Goal: Task Accomplishment & Management: Complete application form

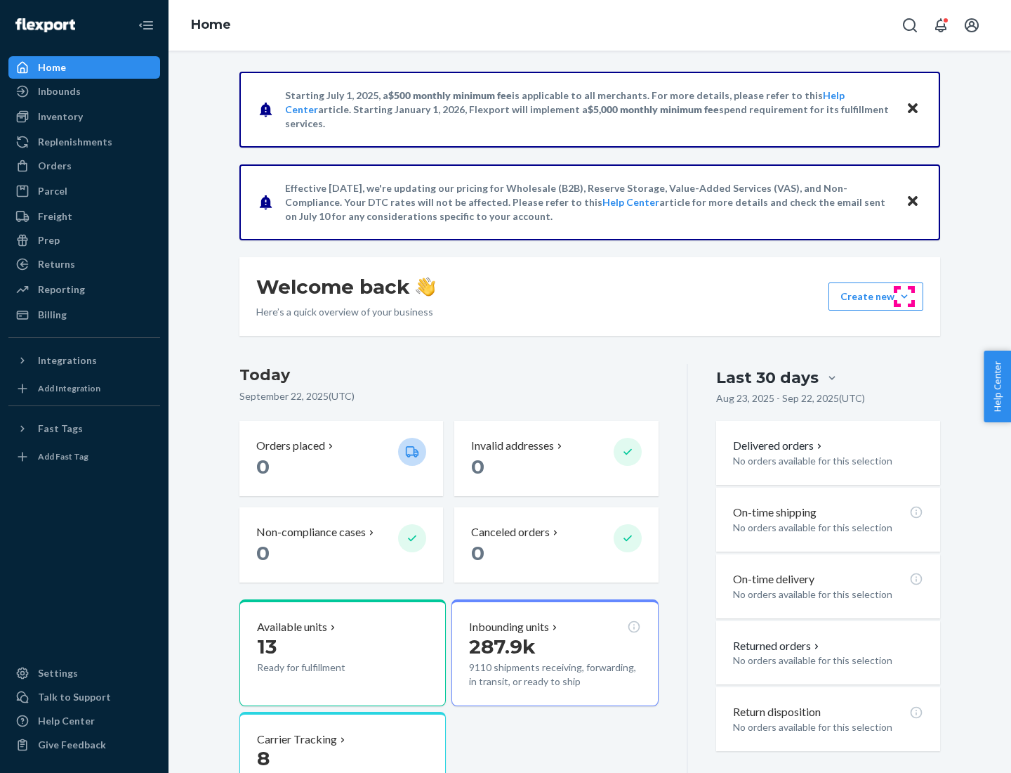
click at [905, 296] on button "Create new Create new inbound Create new order Create new product" at bounding box center [876, 296] width 95 height 28
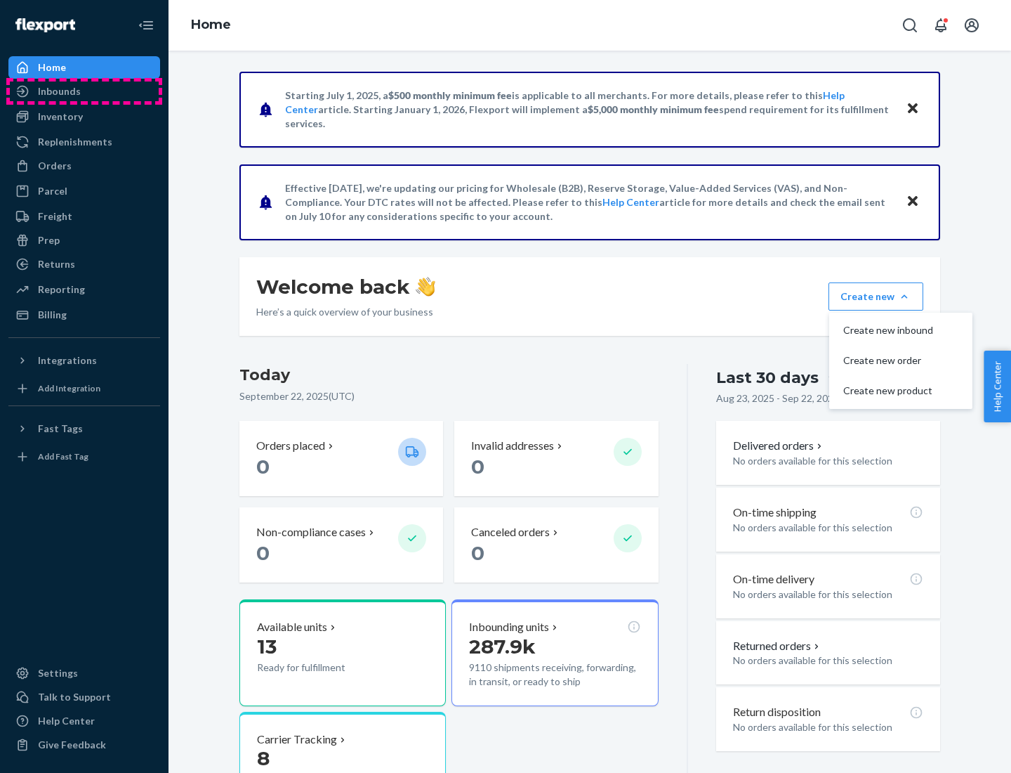
click at [84, 91] on div "Inbounds" at bounding box center [84, 91] width 149 height 20
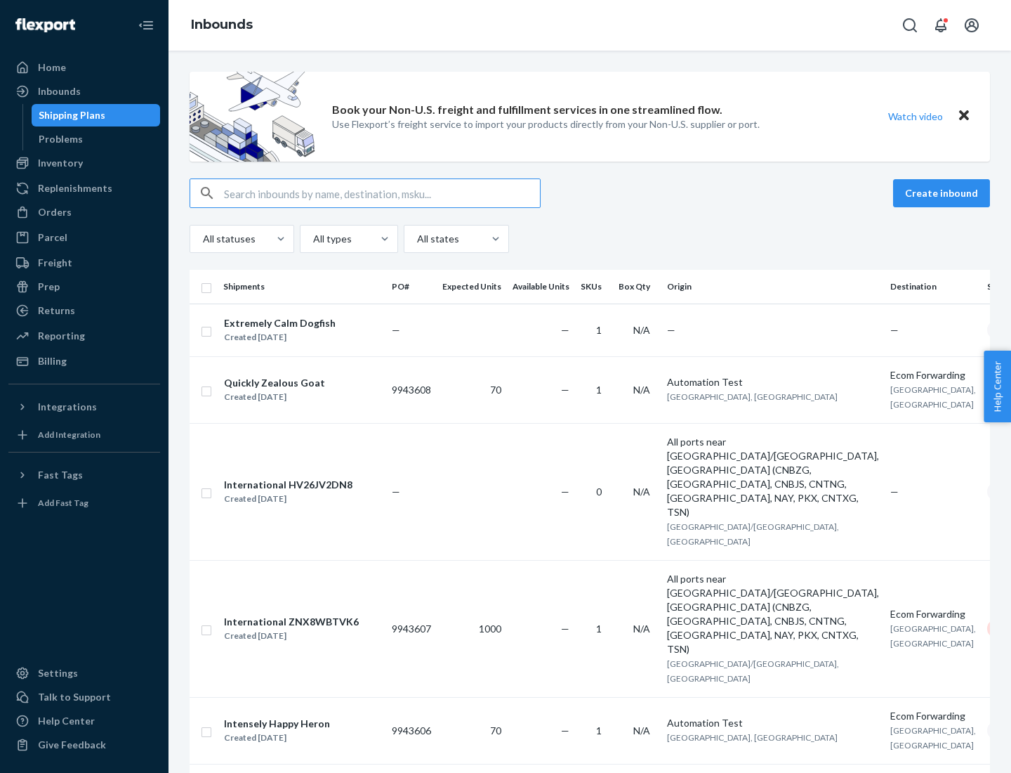
click at [944, 193] on button "Create inbound" at bounding box center [941, 193] width 97 height 28
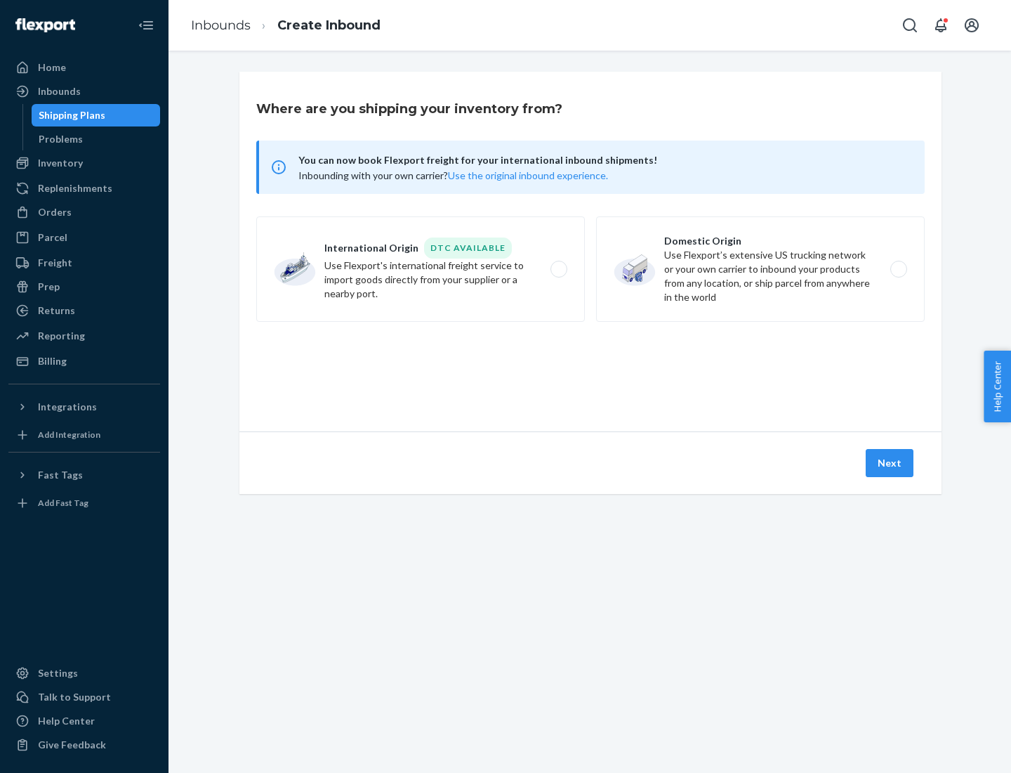
click at [761, 269] on label "Domestic Origin Use Flexport’s extensive US trucking network or your own carrie…" at bounding box center [760, 268] width 329 height 105
click at [898, 269] on input "Domestic Origin Use Flexport’s extensive US trucking network or your own carrie…" at bounding box center [902, 269] width 9 height 9
radio input "true"
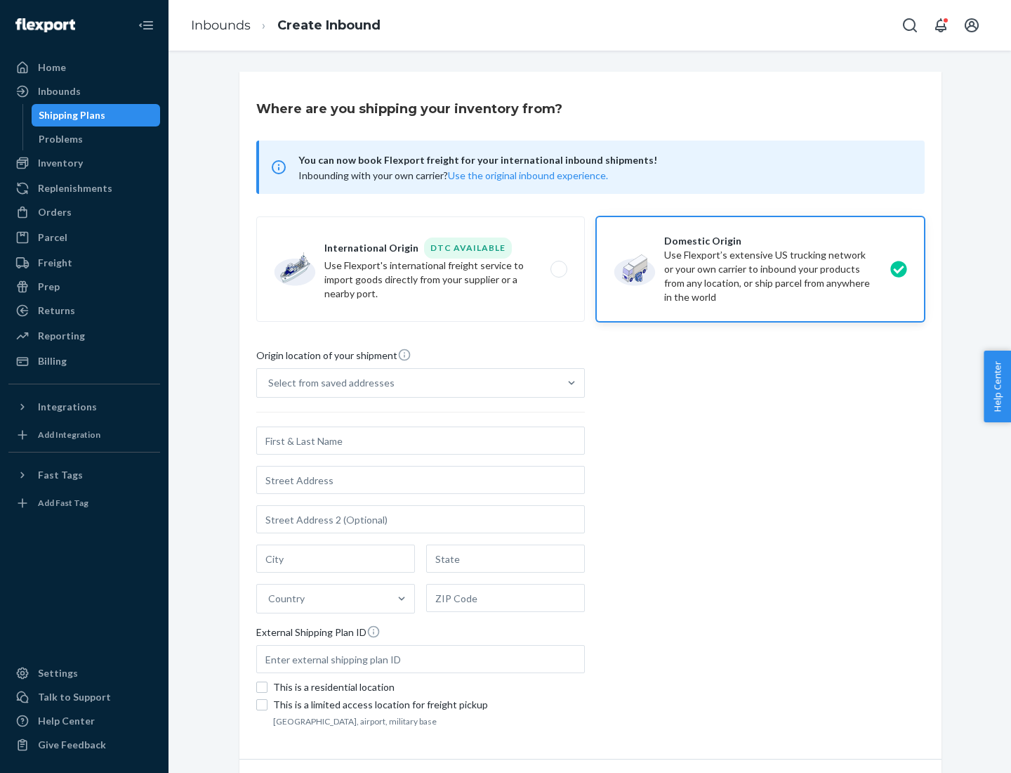
click at [328, 383] on div "Select from saved addresses" at bounding box center [331, 383] width 126 height 14
click at [270, 383] on input "Select from saved addresses" at bounding box center [268, 383] width 1 height 14
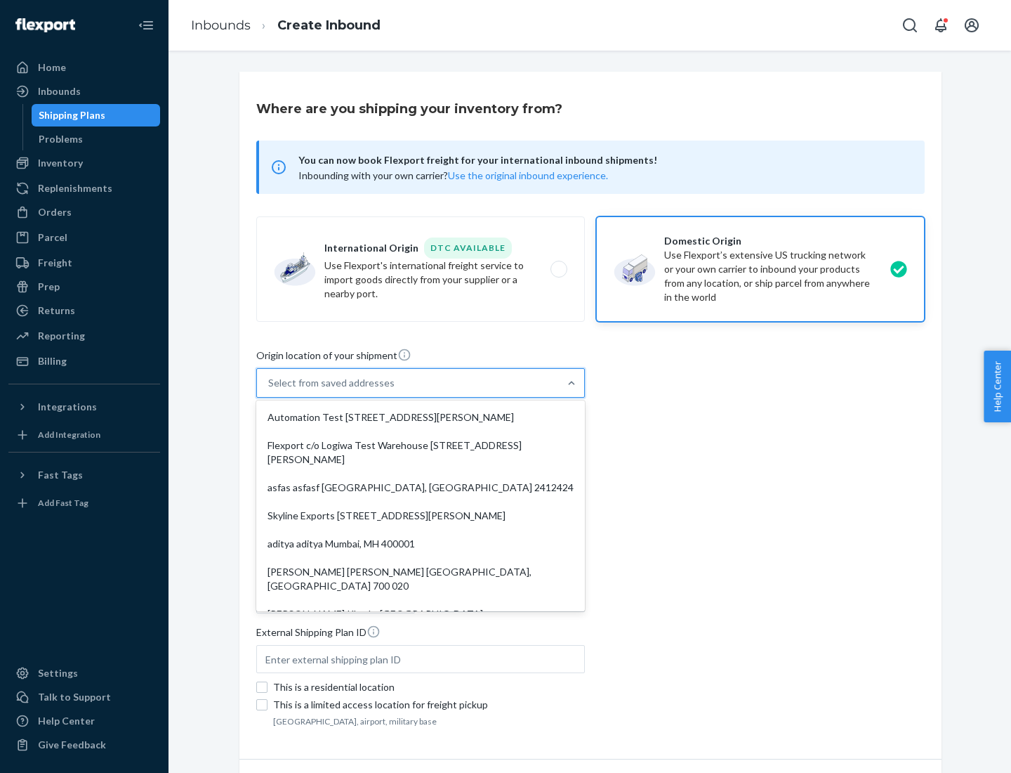
scroll to position [6, 0]
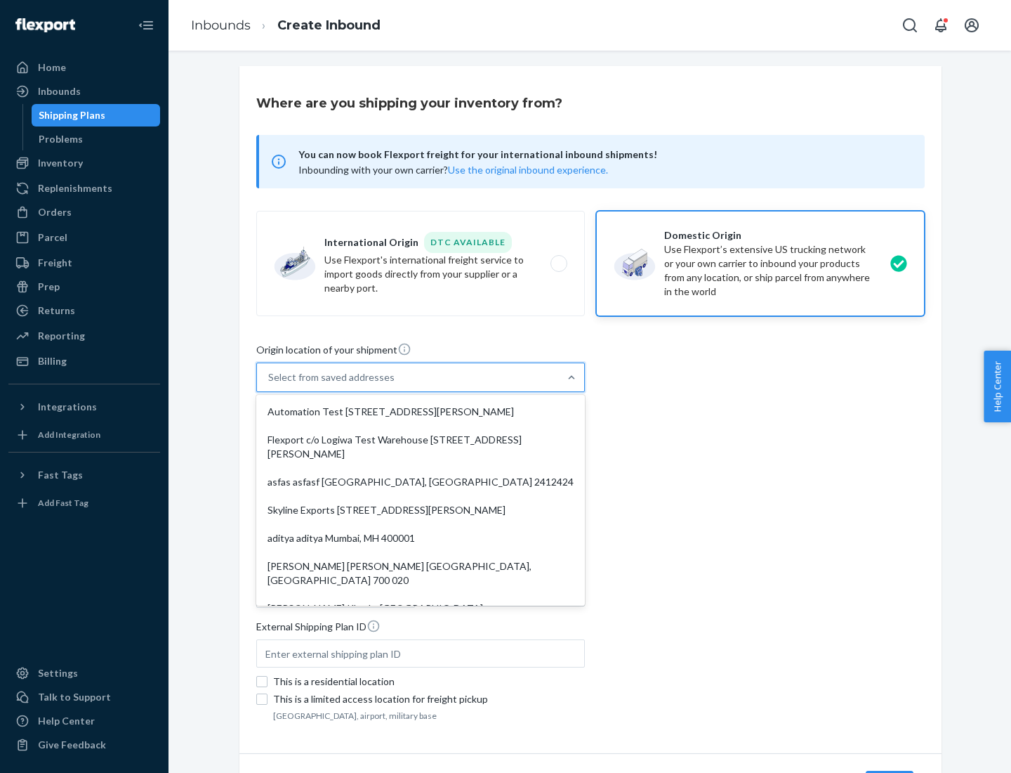
click at [421, 412] on div "Automation Test [STREET_ADDRESS][PERSON_NAME]" at bounding box center [420, 412] width 323 height 28
click at [270, 384] on input "option Automation Test [STREET_ADDRESS][PERSON_NAME]. 9 results available. Use …" at bounding box center [268, 377] width 1 height 14
type input "Automation Test"
type input "9th Floor"
type input "[GEOGRAPHIC_DATA]"
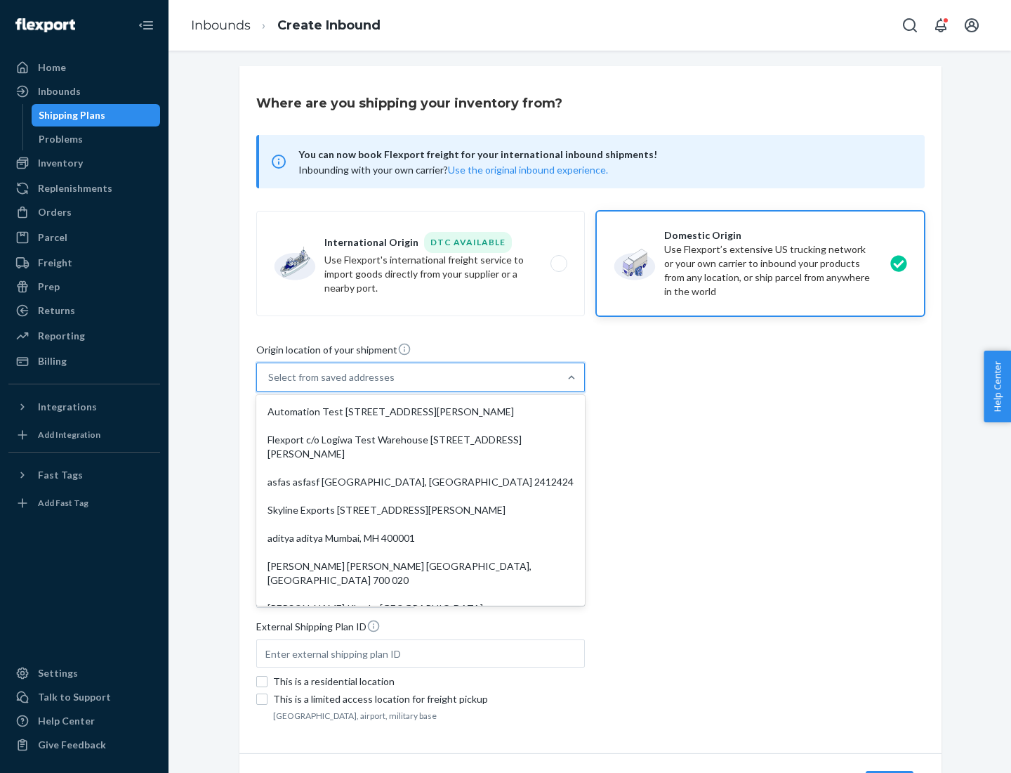
type input "CA"
type input "94104"
type input "[STREET_ADDRESS][PERSON_NAME]"
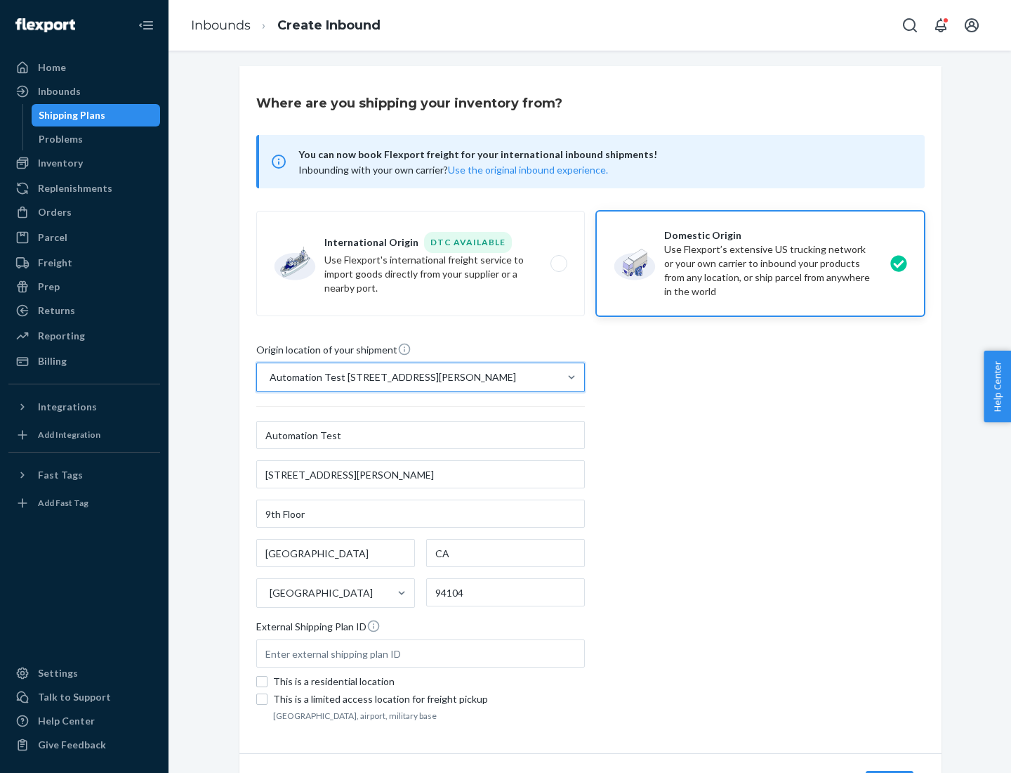
scroll to position [82, 0]
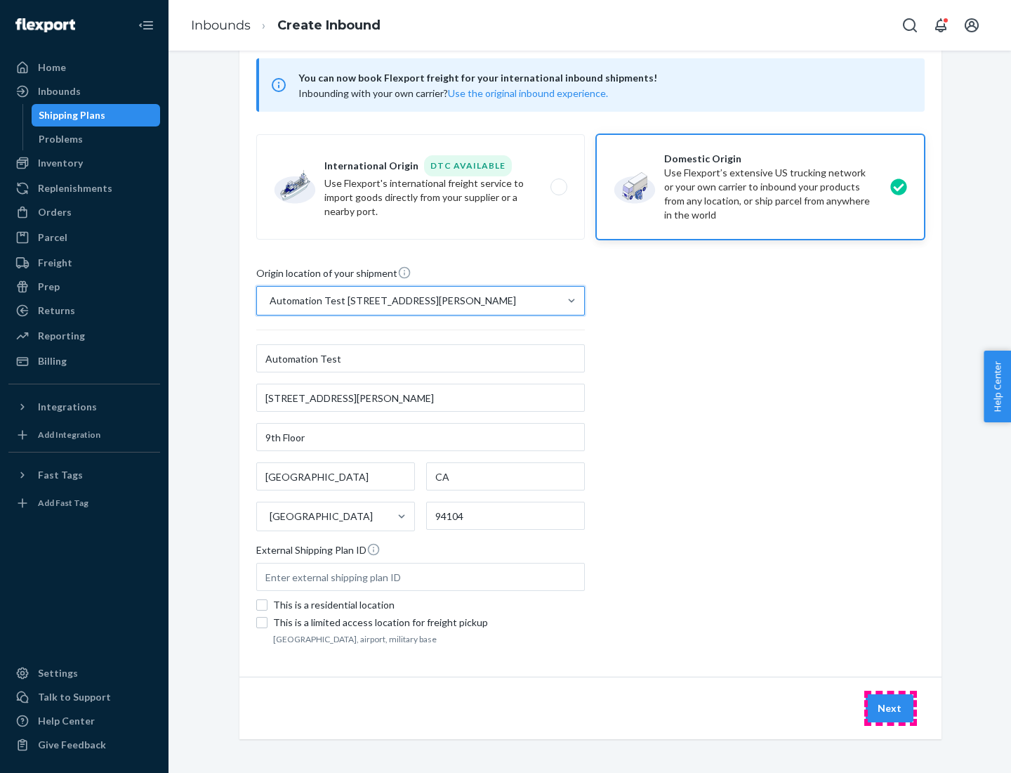
click at [891, 708] on button "Next" at bounding box center [890, 708] width 48 height 28
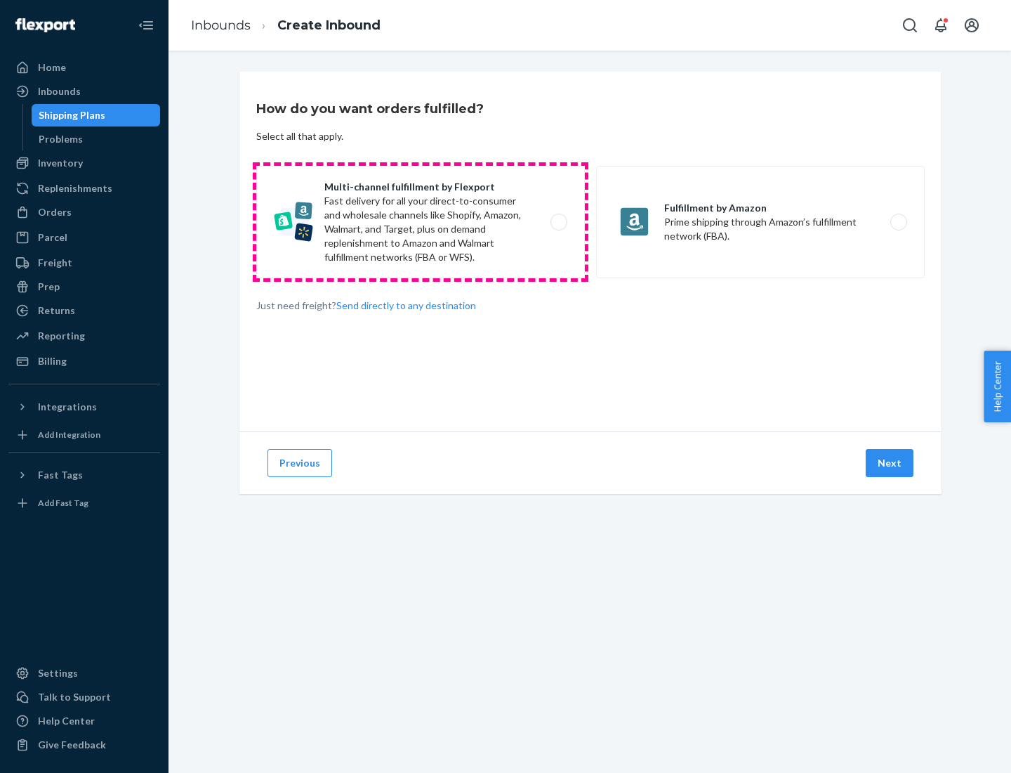
click at [421, 222] on label "Multi-channel fulfillment by Flexport Fast delivery for all your direct-to-cons…" at bounding box center [420, 222] width 329 height 112
click at [558, 222] on input "Multi-channel fulfillment by Flexport Fast delivery for all your direct-to-cons…" at bounding box center [562, 222] width 9 height 9
radio input "true"
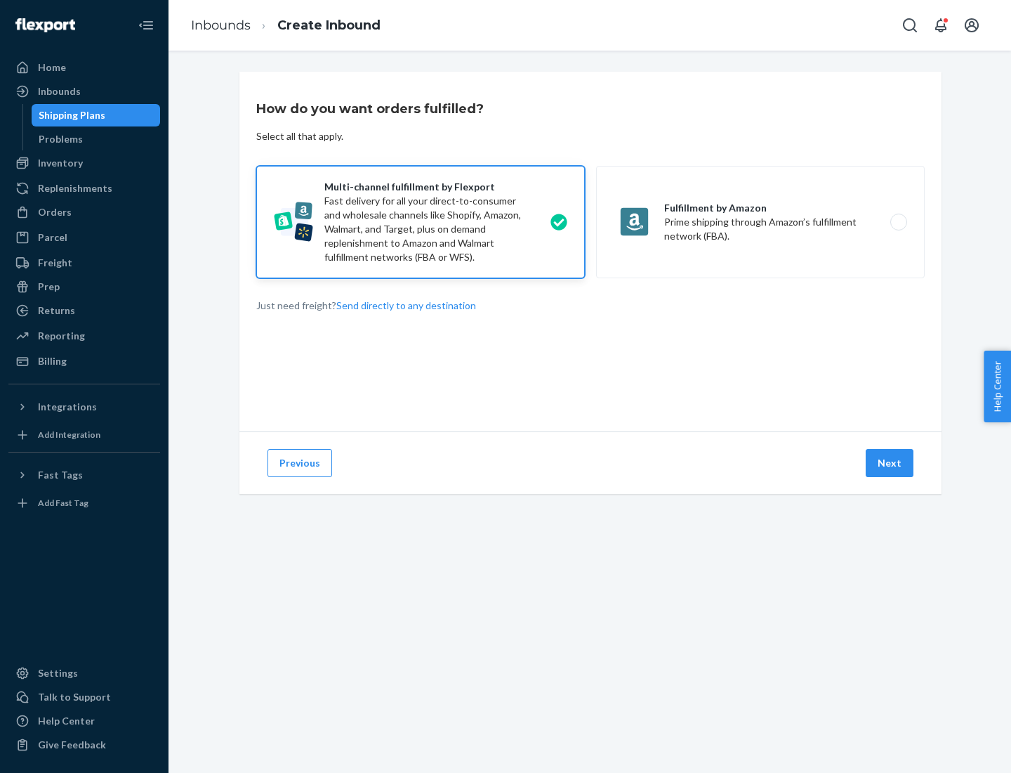
click at [891, 463] on button "Next" at bounding box center [890, 463] width 48 height 28
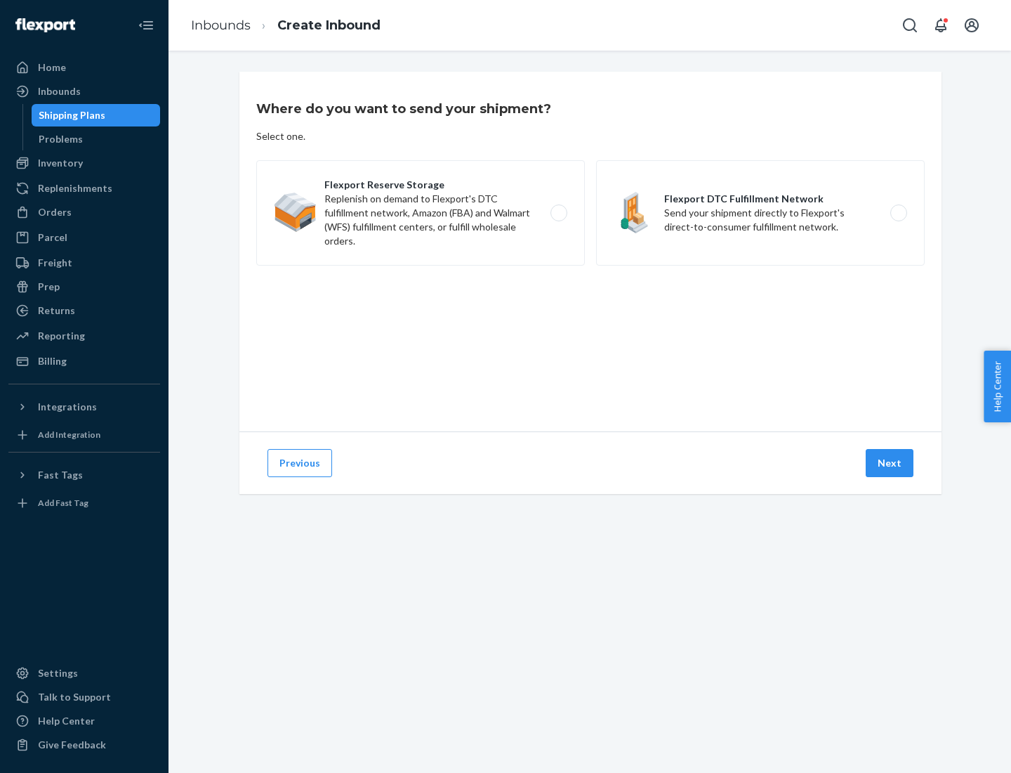
click at [761, 213] on label "Flexport DTC Fulfillment Network Send your shipment directly to Flexport's dire…" at bounding box center [760, 212] width 329 height 105
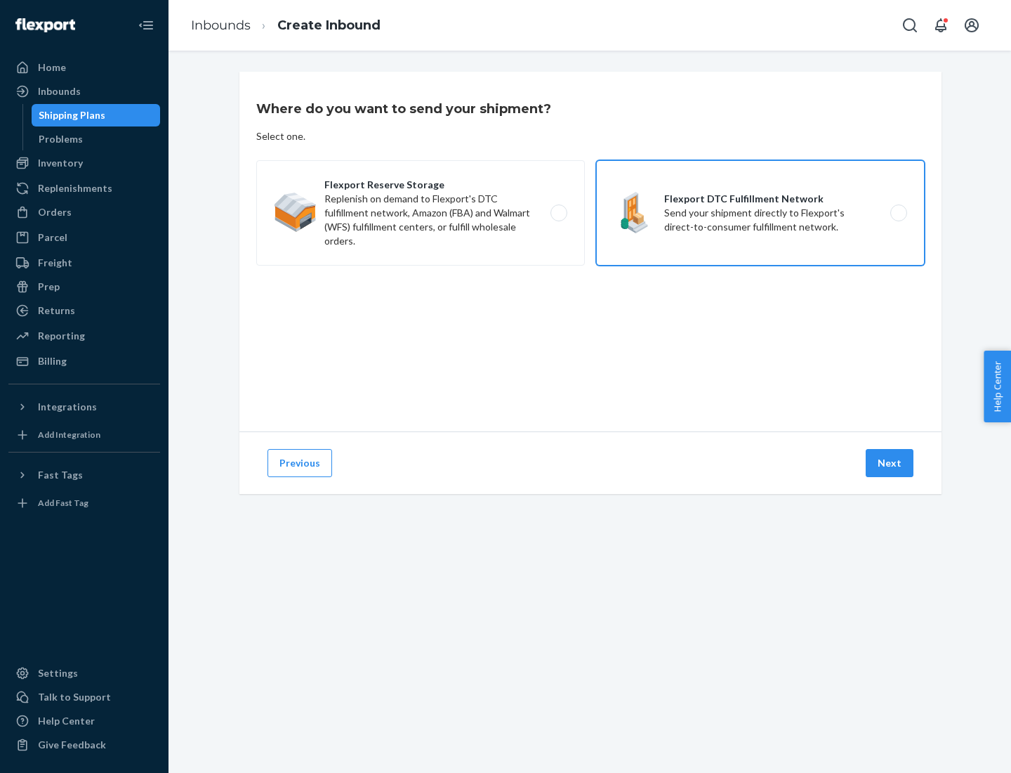
click at [898, 213] on input "Flexport DTC Fulfillment Network Send your shipment directly to Flexport's dire…" at bounding box center [902, 213] width 9 height 9
radio input "true"
click at [891, 463] on button "Next" at bounding box center [890, 463] width 48 height 28
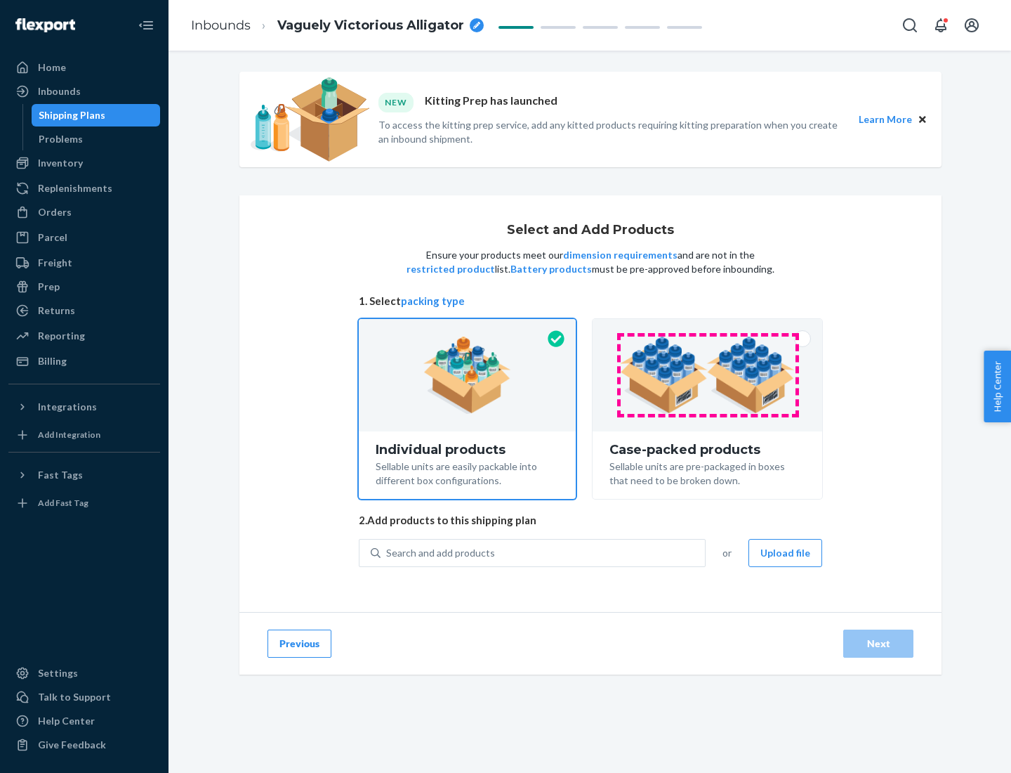
click at [708, 375] on img at bounding box center [707, 374] width 175 height 77
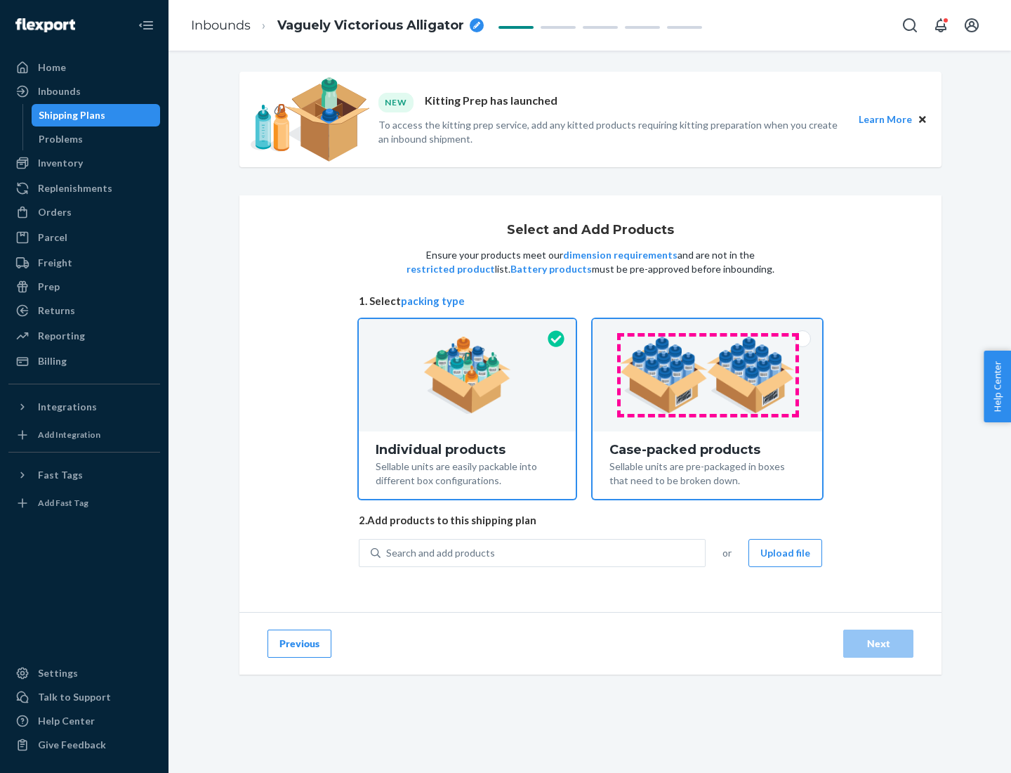
click at [708, 328] on input "Case-packed products Sellable units are pre-packaged in boxes that need to be b…" at bounding box center [707, 323] width 9 height 9
radio input "true"
radio input "false"
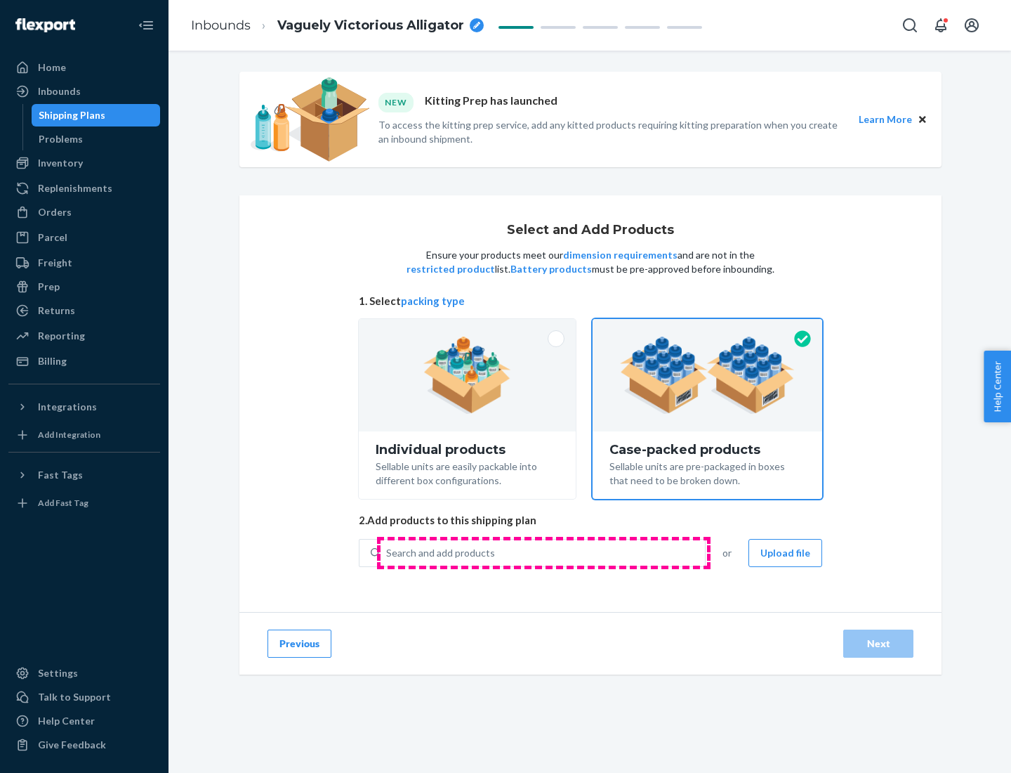
click at [544, 552] on div "Search and add products" at bounding box center [543, 552] width 324 height 25
click at [388, 552] on input "Search and add products" at bounding box center [386, 553] width 1 height 14
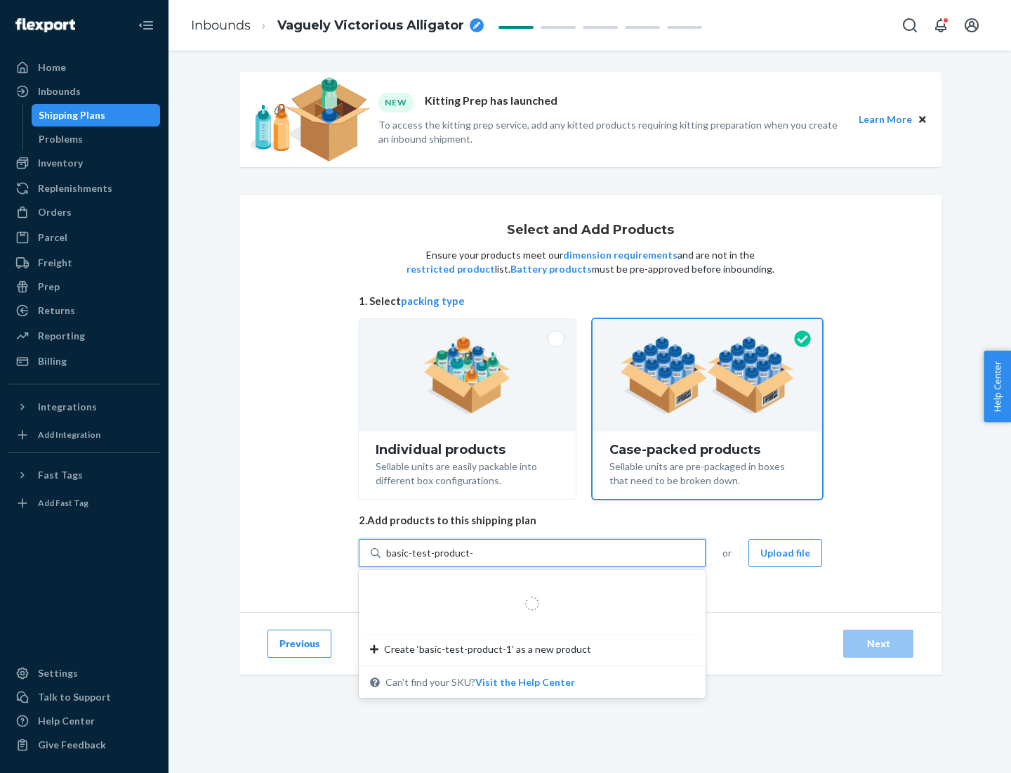
type input "basic-test-product-1"
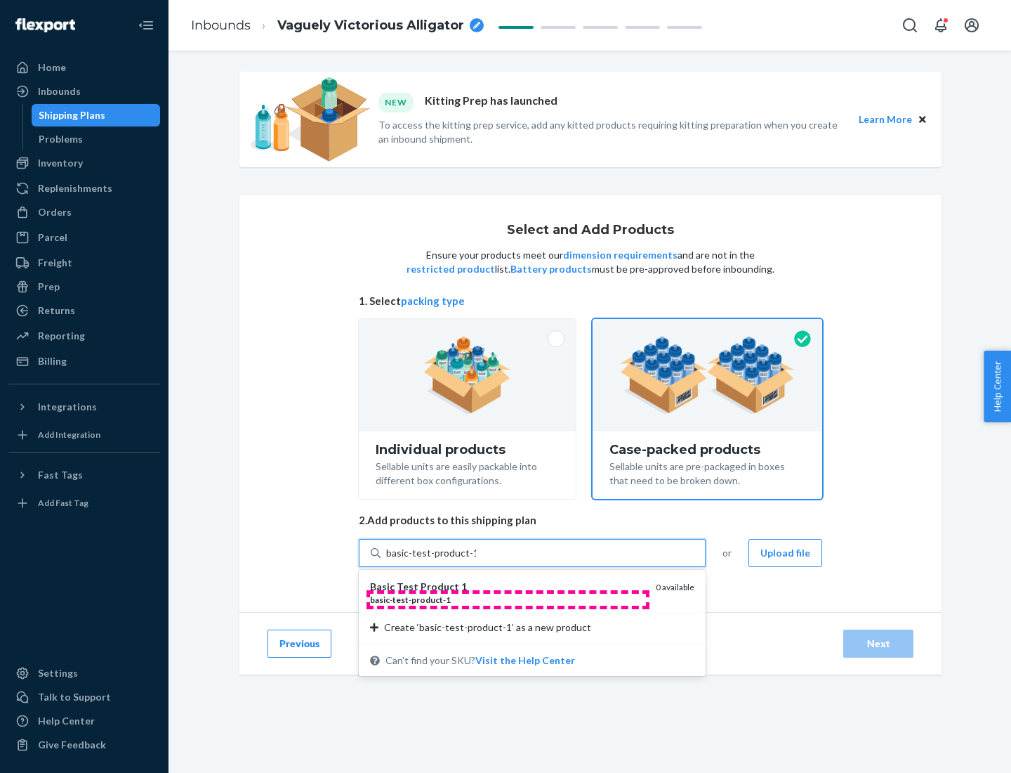
click at [508, 599] on div "basic - test - product - 1" at bounding box center [507, 600] width 275 height 12
click at [476, 560] on input "basic-test-product-1" at bounding box center [431, 553] width 90 height 14
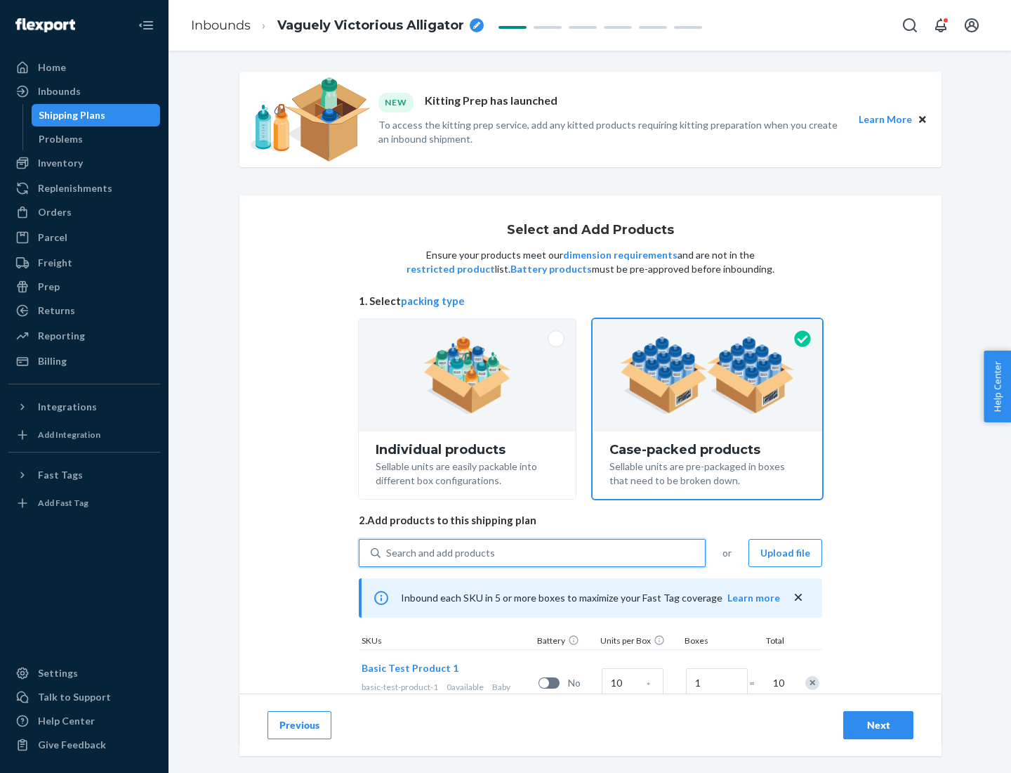
scroll to position [51, 0]
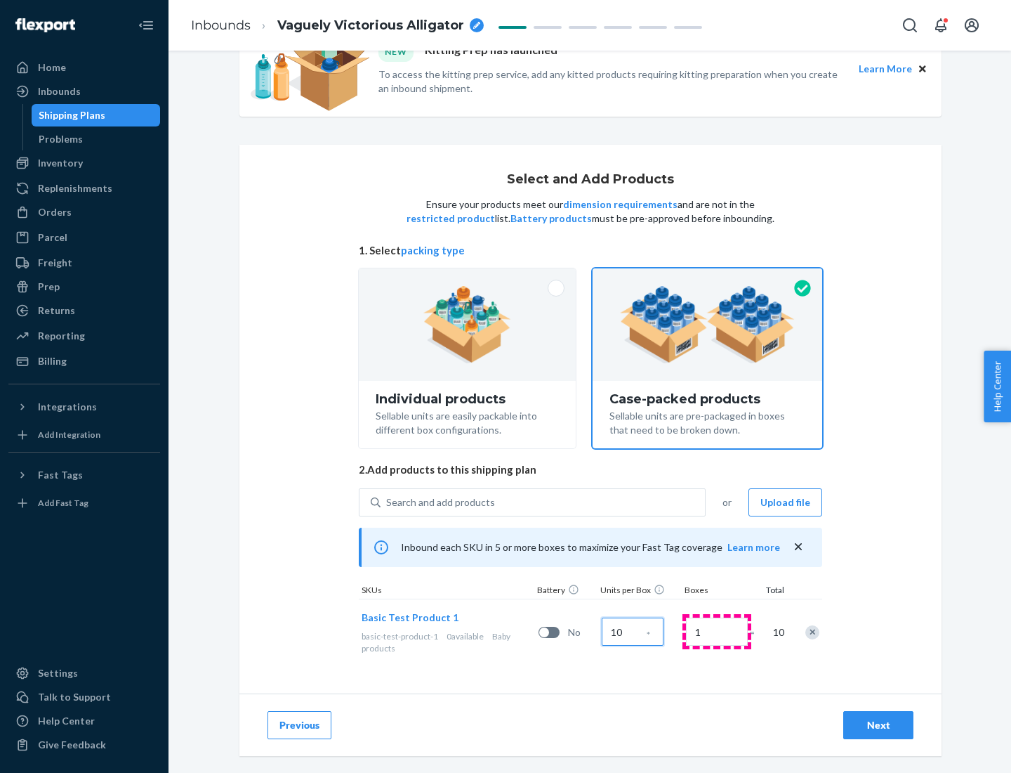
type input "10"
type input "7"
click at [879, 725] on div "Next" at bounding box center [878, 725] width 46 height 14
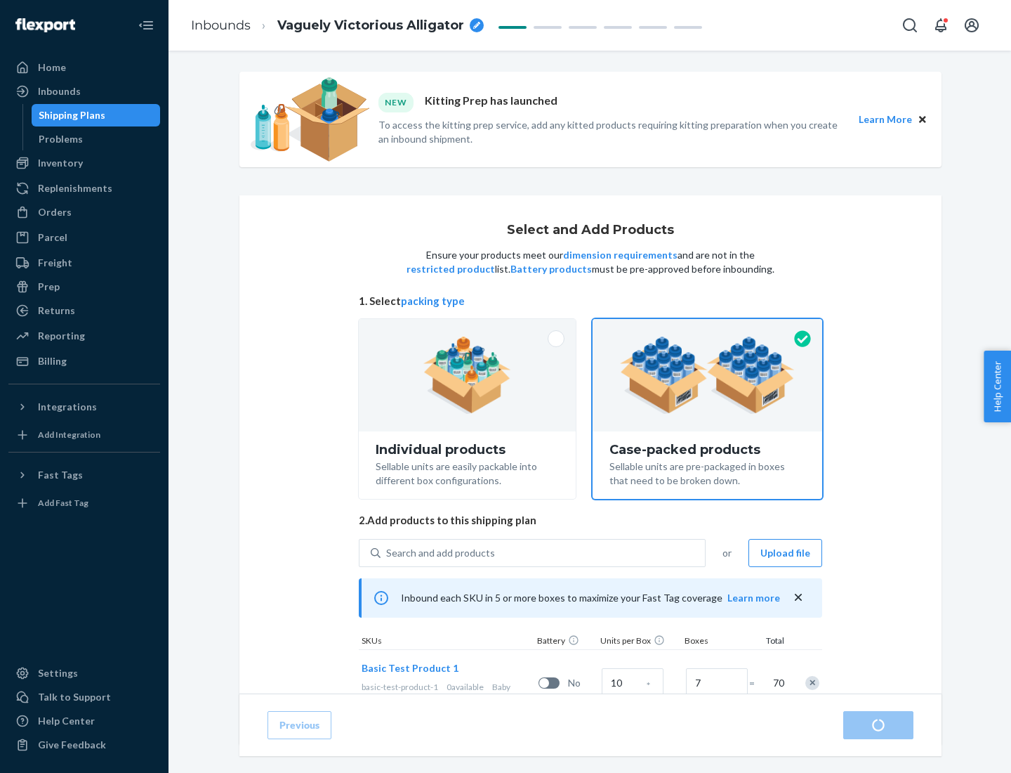
radio input "true"
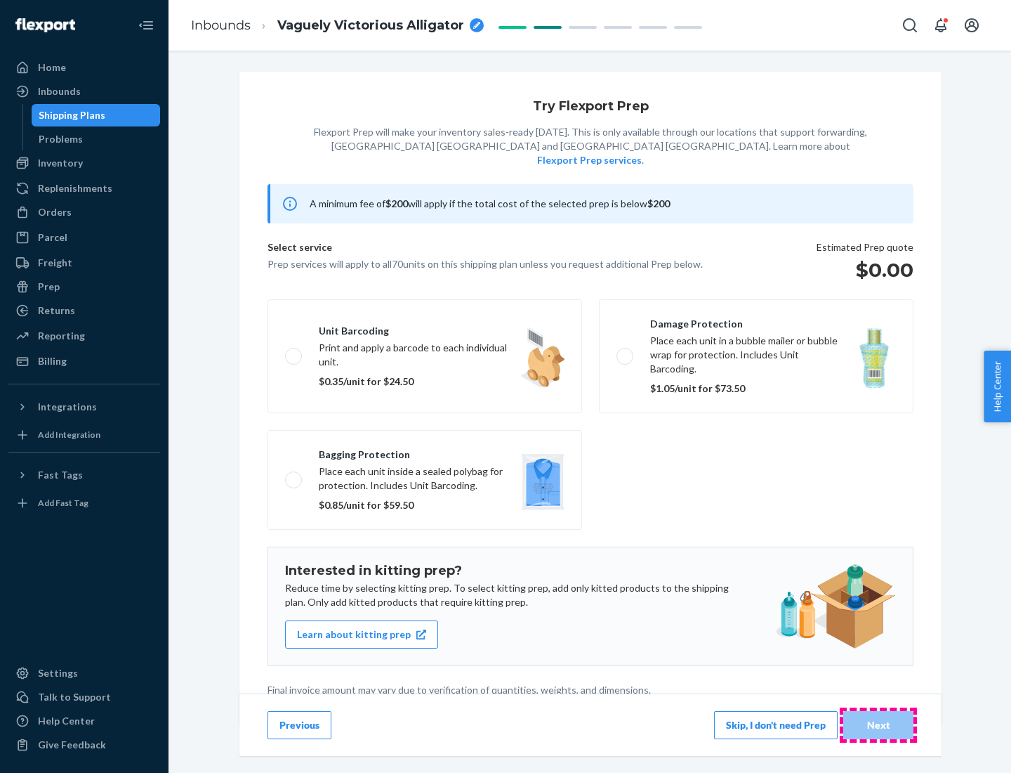
scroll to position [4, 0]
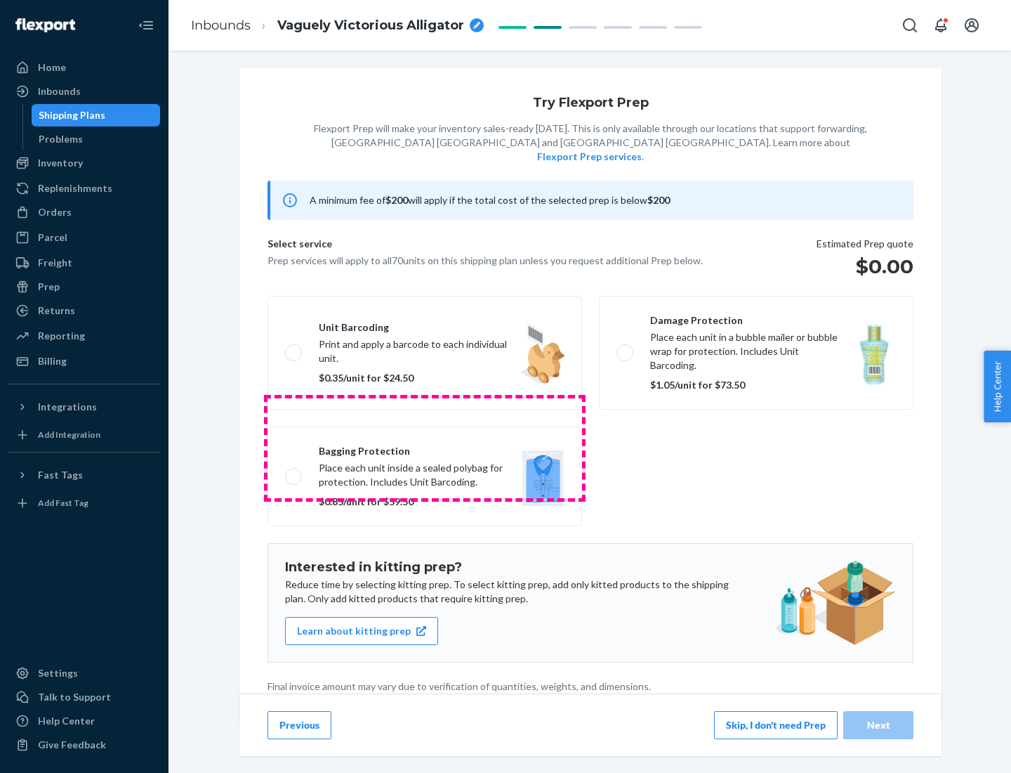
click at [425, 447] on label "Bagging protection Place each unit inside a sealed polybag for protection. Incl…" at bounding box center [425, 476] width 315 height 100
click at [294, 471] on input "Bagging protection Place each unit inside a sealed polybag for protection. Incl…" at bounding box center [289, 475] width 9 height 9
checkbox input "true"
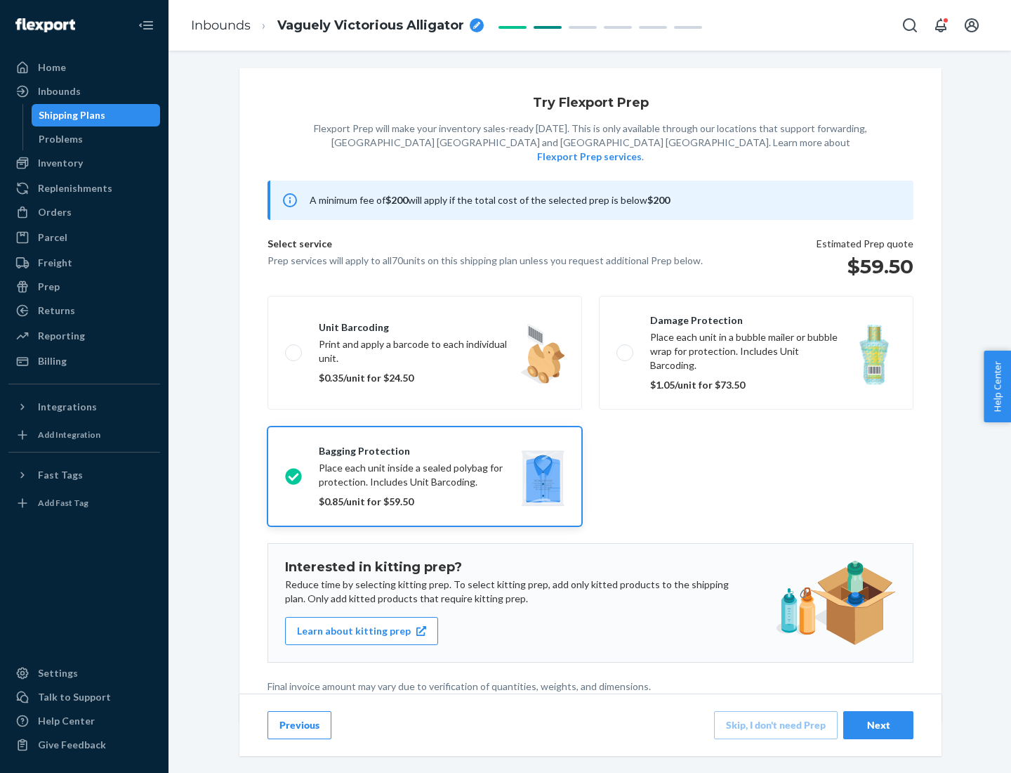
click at [879, 724] on div "Next" at bounding box center [878, 725] width 46 height 14
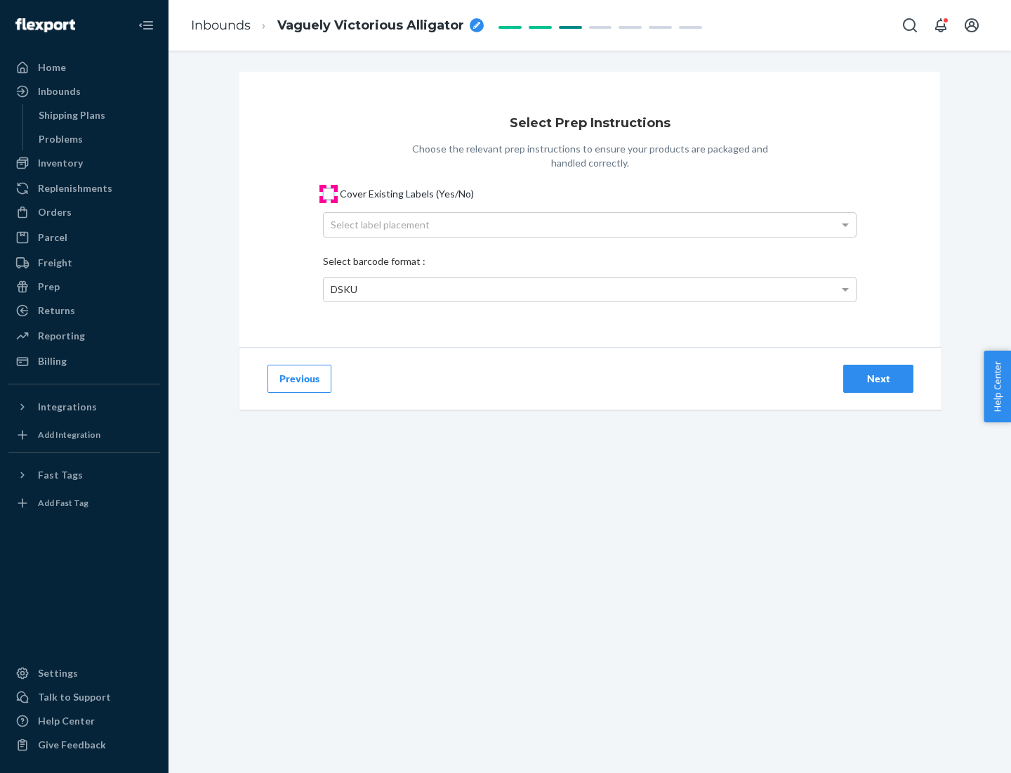
click at [329, 193] on input "Cover Existing Labels (Yes/No)" at bounding box center [328, 193] width 11 height 11
checkbox input "true"
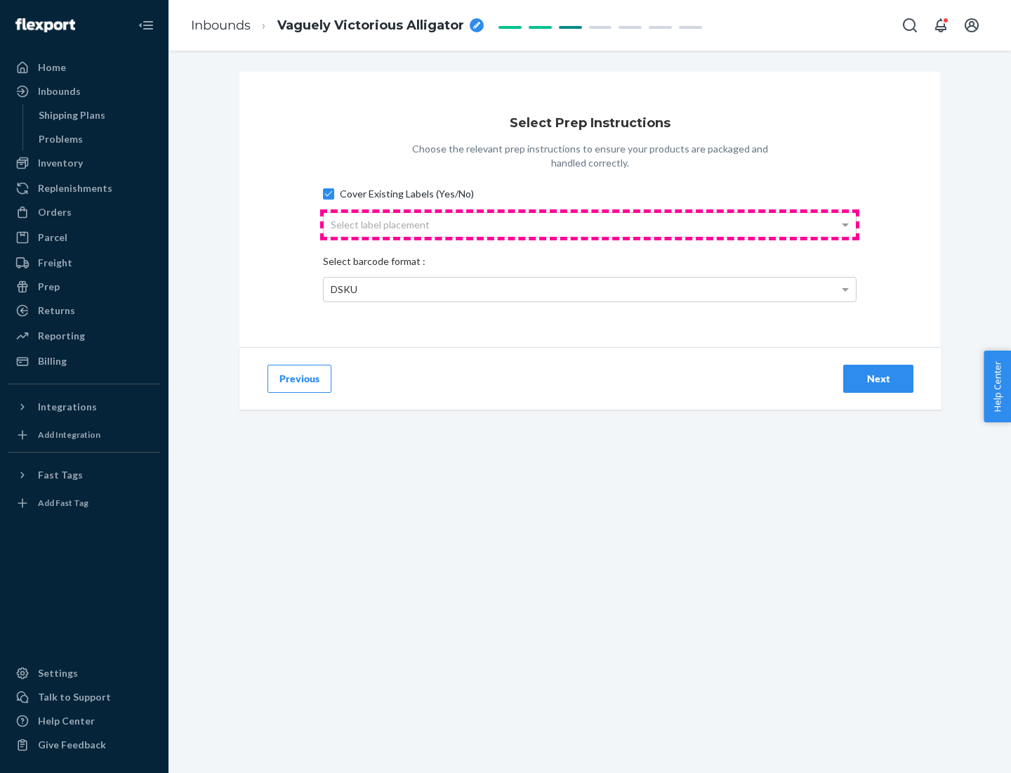
click at [590, 224] on div "Select label placement" at bounding box center [590, 225] width 532 height 24
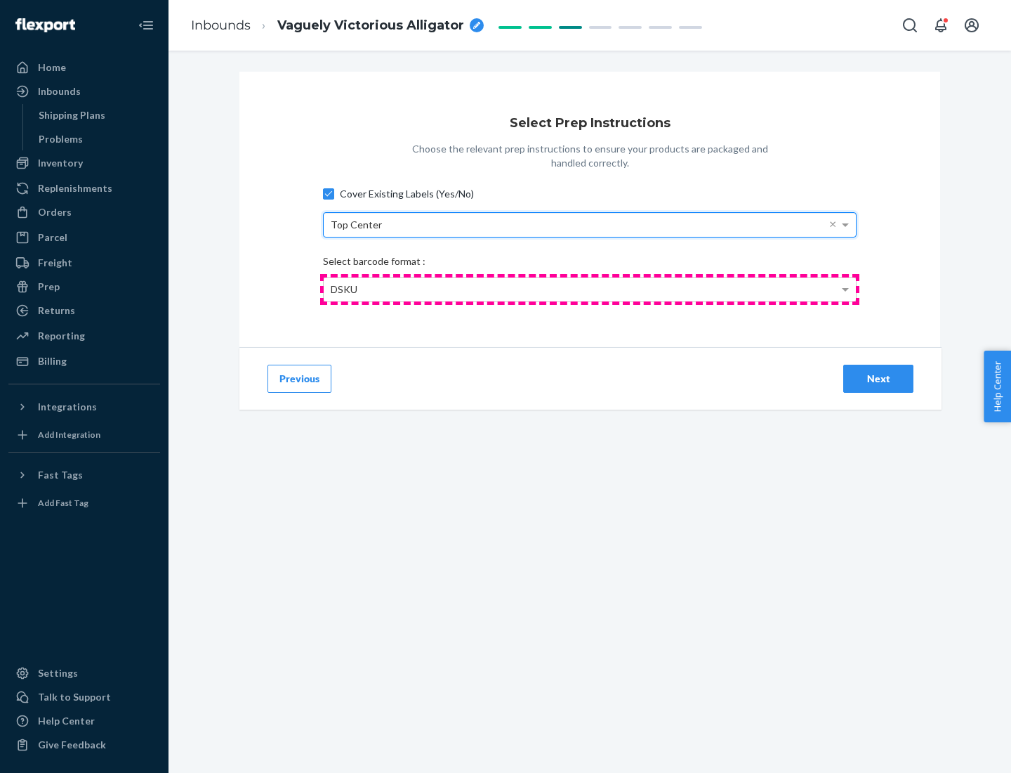
click at [590, 289] on div "DSKU" at bounding box center [590, 289] width 532 height 24
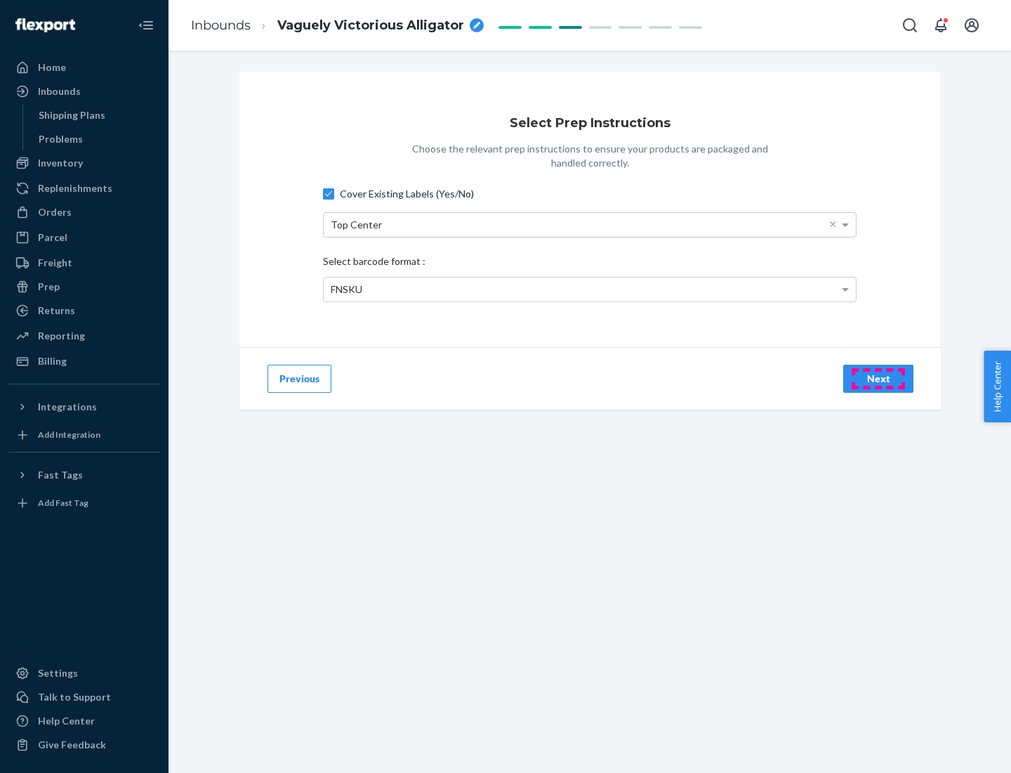
click at [879, 378] on div "Next" at bounding box center [878, 379] width 46 height 14
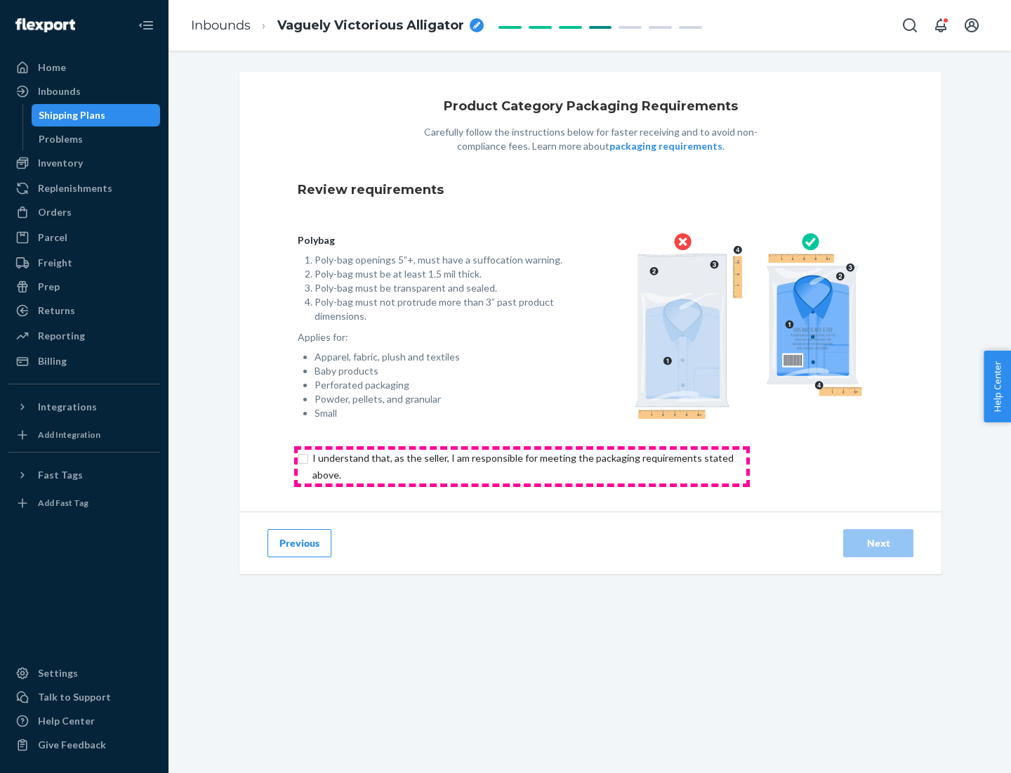
click at [522, 466] on input "checkbox" at bounding box center [531, 467] width 467 height 34
checkbox input "true"
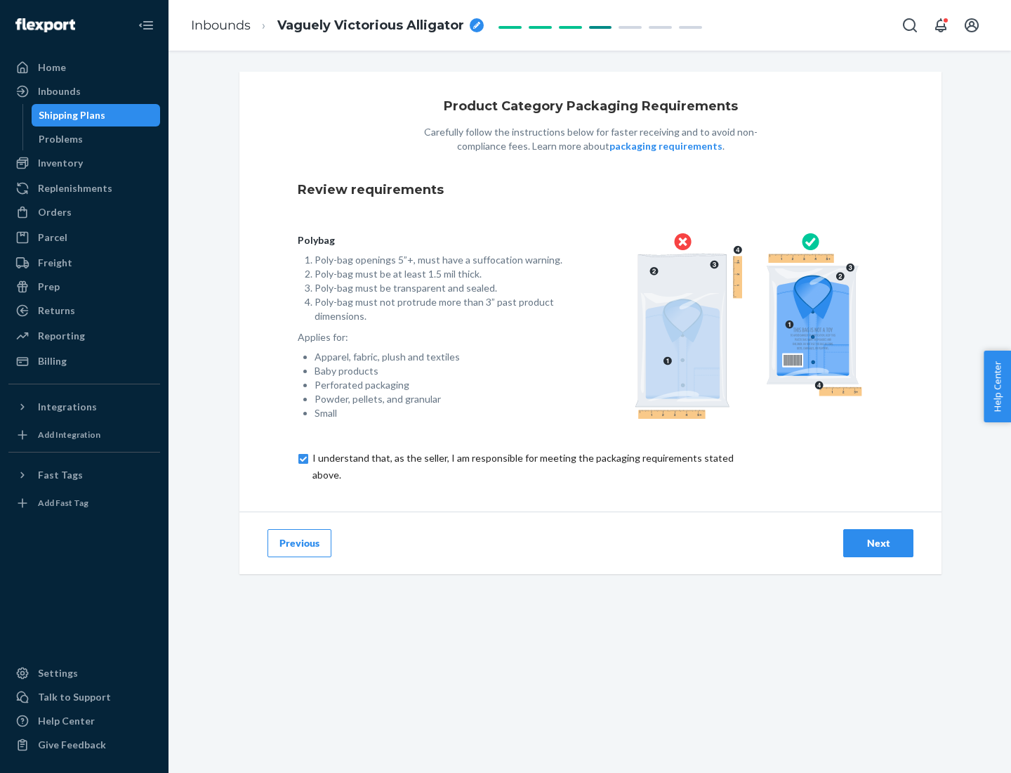
click at [879, 542] on div "Next" at bounding box center [878, 543] width 46 height 14
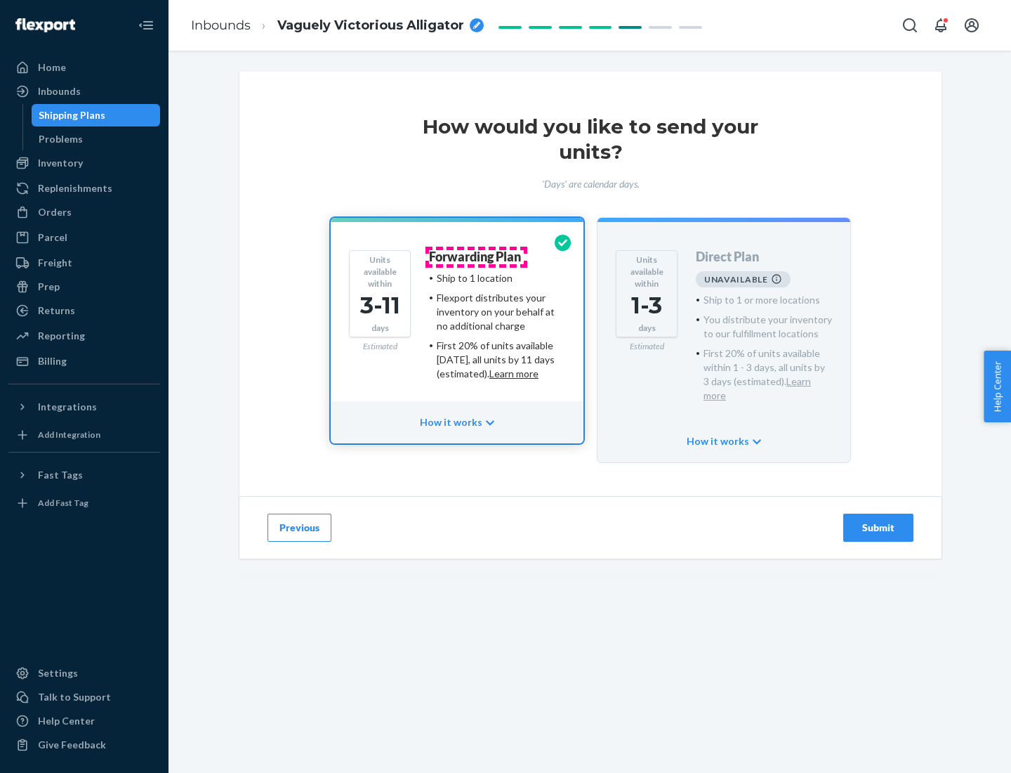
click at [476, 256] on h4 "Forwarding Plan" at bounding box center [475, 257] width 92 height 14
click at [879, 520] on div "Submit" at bounding box center [878, 527] width 46 height 14
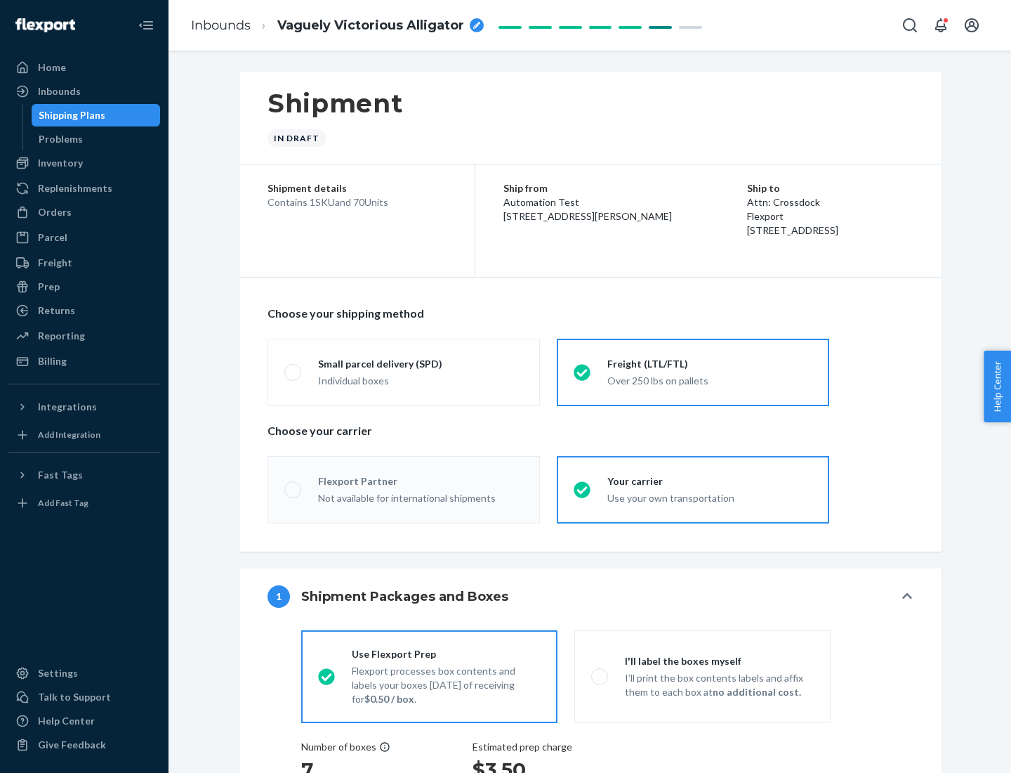
radio input "true"
radio input "false"
radio input "true"
radio input "false"
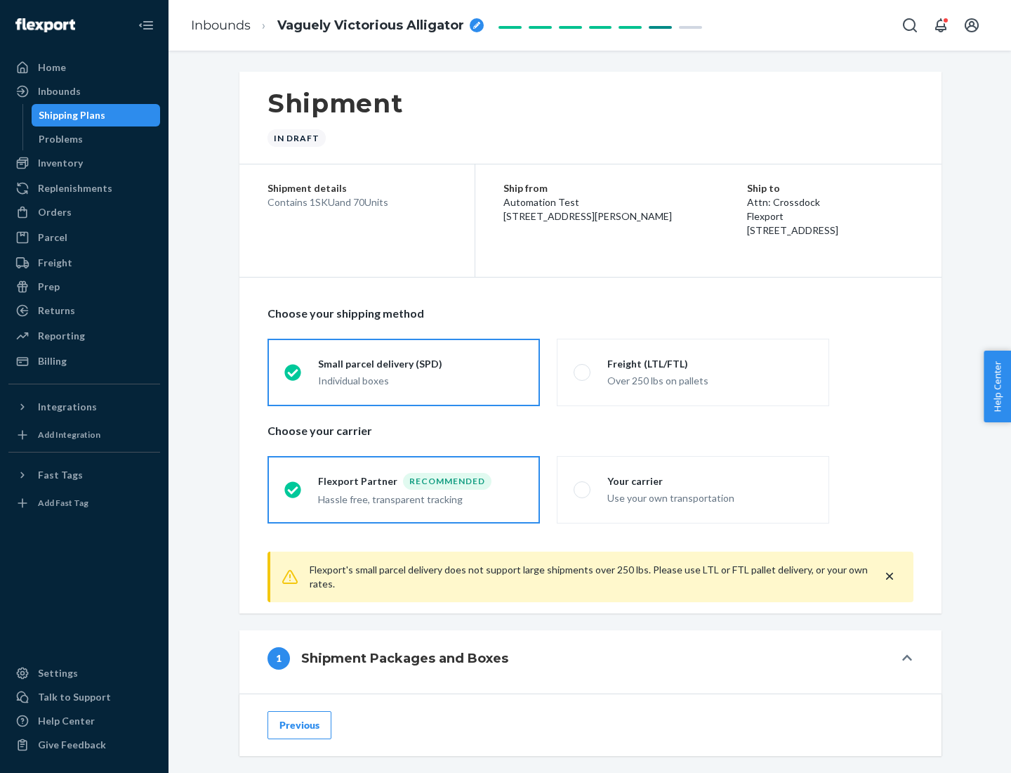
click at [693, 372] on div "Over 250 lbs on pallets" at bounding box center [710, 379] width 205 height 17
click at [583, 372] on input "Freight (LTL/FTL) Over 250 lbs on pallets" at bounding box center [578, 371] width 9 height 9
radio input "true"
radio input "false"
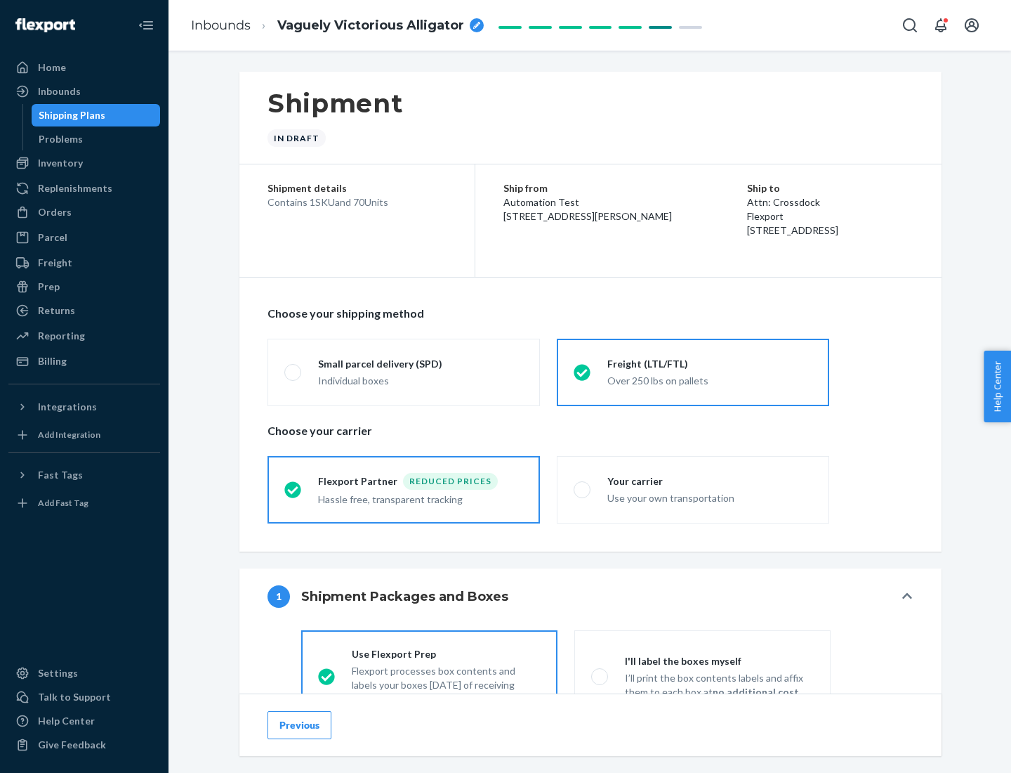
scroll to position [78, 0]
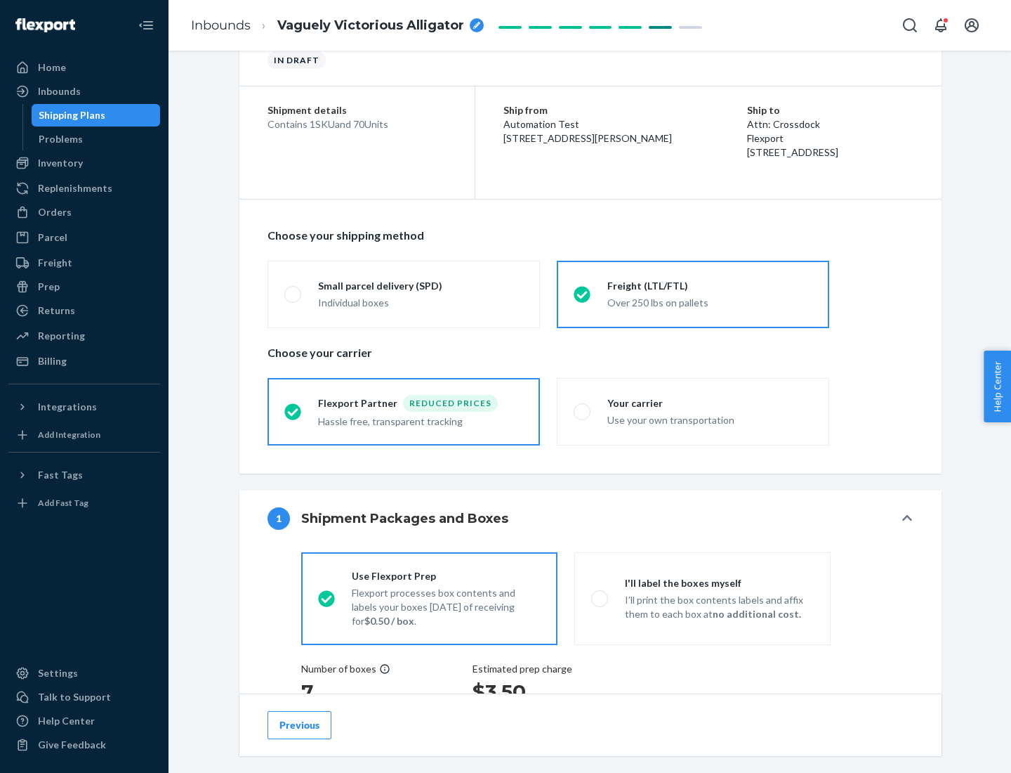
click at [693, 411] on div "Use your own transportation" at bounding box center [710, 418] width 205 height 17
click at [583, 411] on input "Your carrier Use your own transportation" at bounding box center [578, 411] width 9 height 9
radio input "true"
radio input "false"
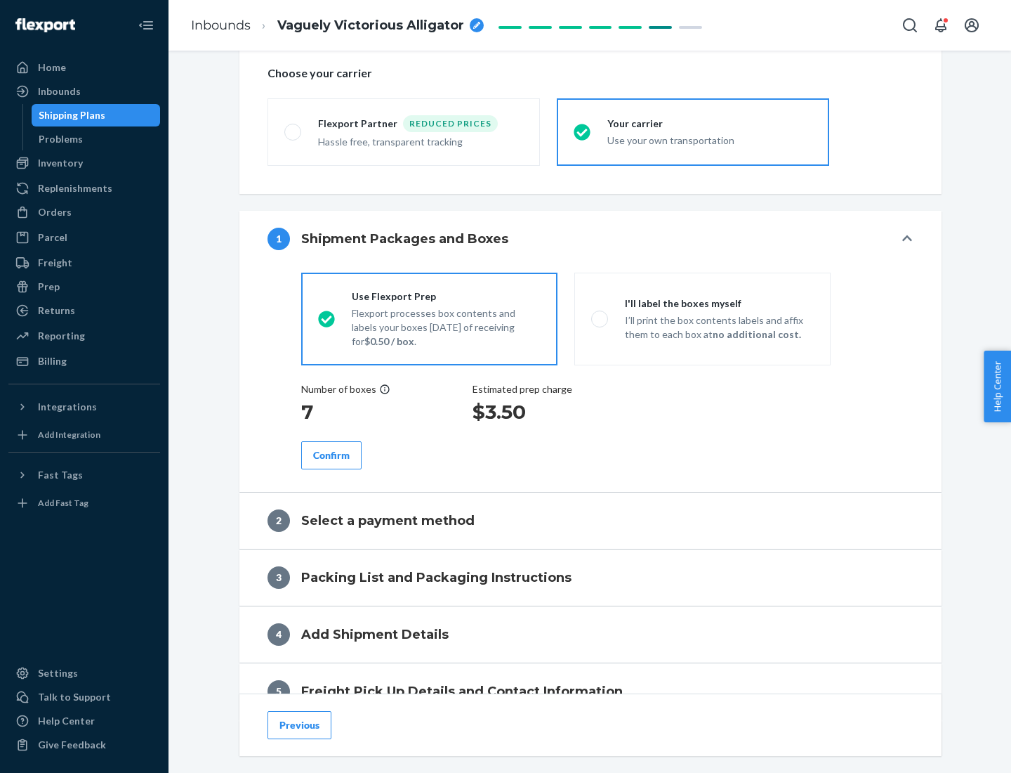
scroll to position [265, 0]
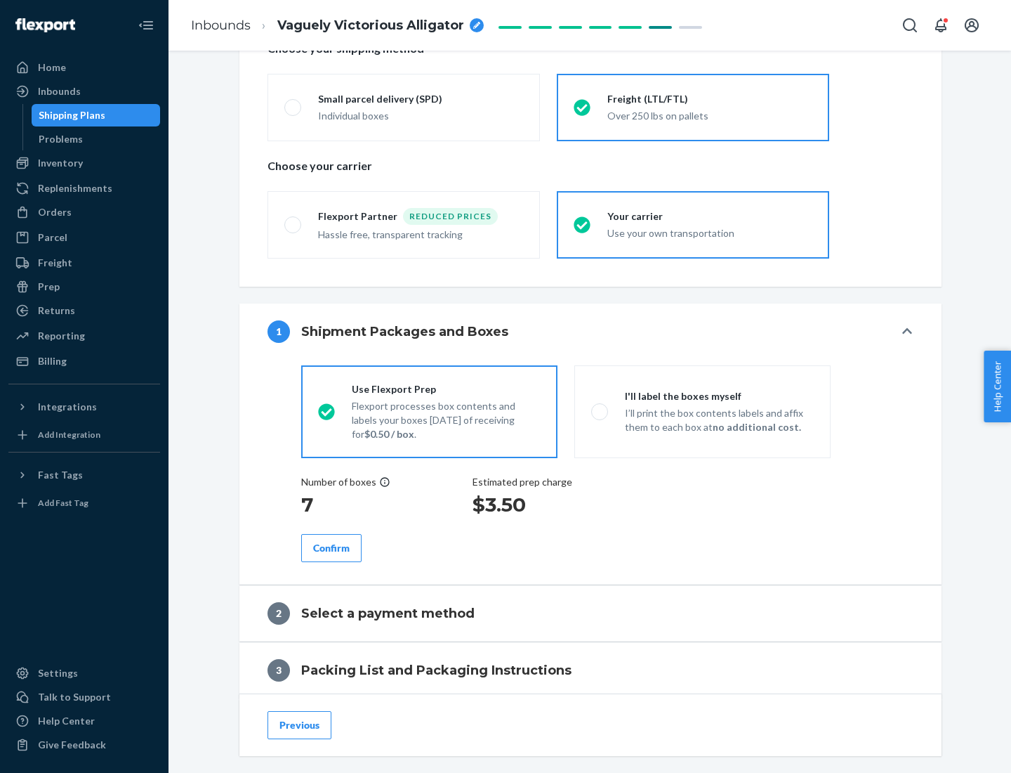
click at [702, 411] on p "I’ll print the box contents labels and affix them to each box at no additional …" at bounding box center [719, 420] width 189 height 28
click at [601, 411] on input "I'll label the boxes myself I’ll print the box contents labels and affix them t…" at bounding box center [595, 411] width 9 height 9
radio input "true"
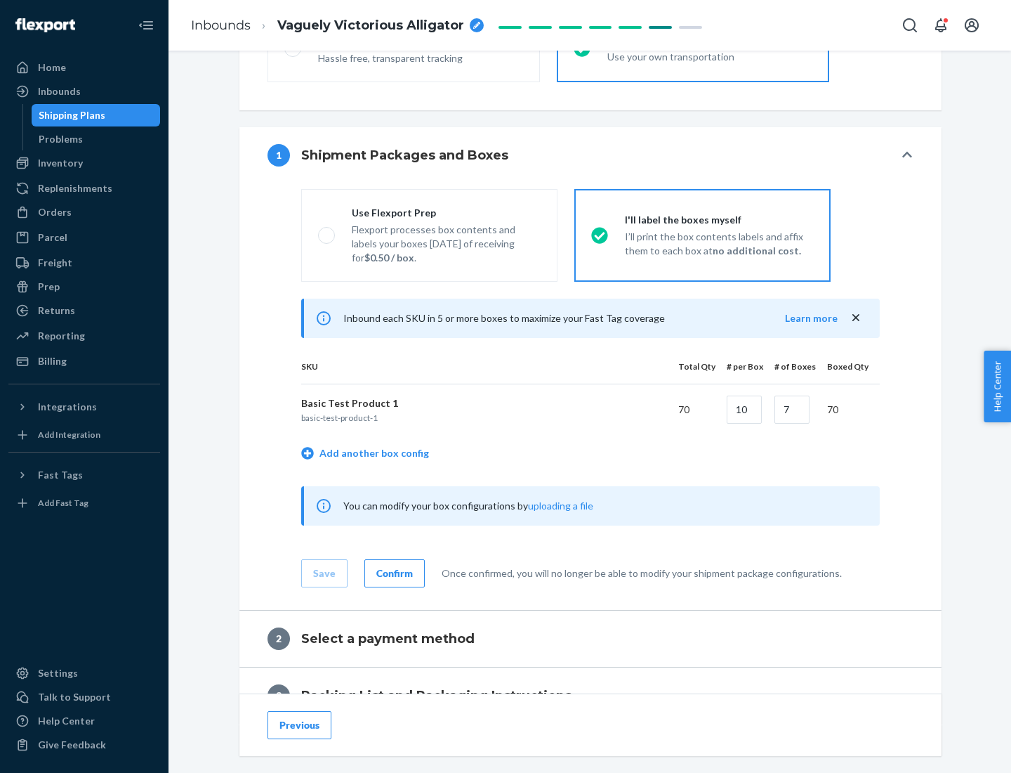
scroll to position [242, 0]
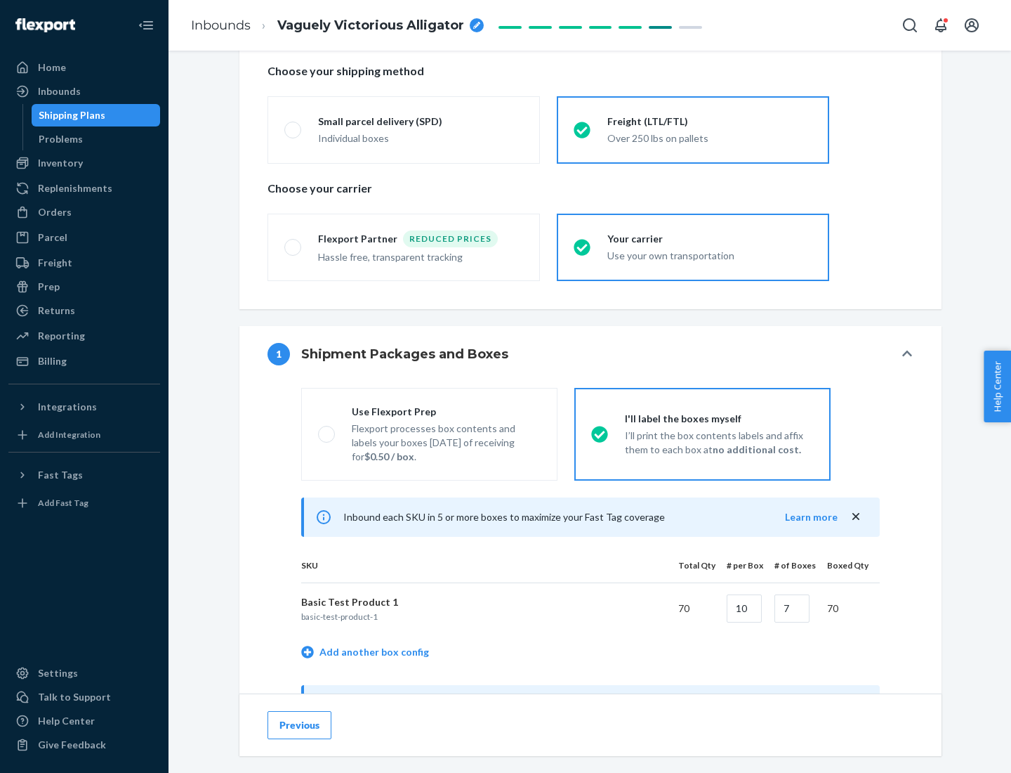
click at [446, 411] on div "Use Flexport Prep" at bounding box center [446, 412] width 189 height 14
click at [327, 429] on input "Use Flexport Prep Flexport processes box contents and labels your boxes [DATE] …" at bounding box center [322, 433] width 9 height 9
radio input "true"
radio input "false"
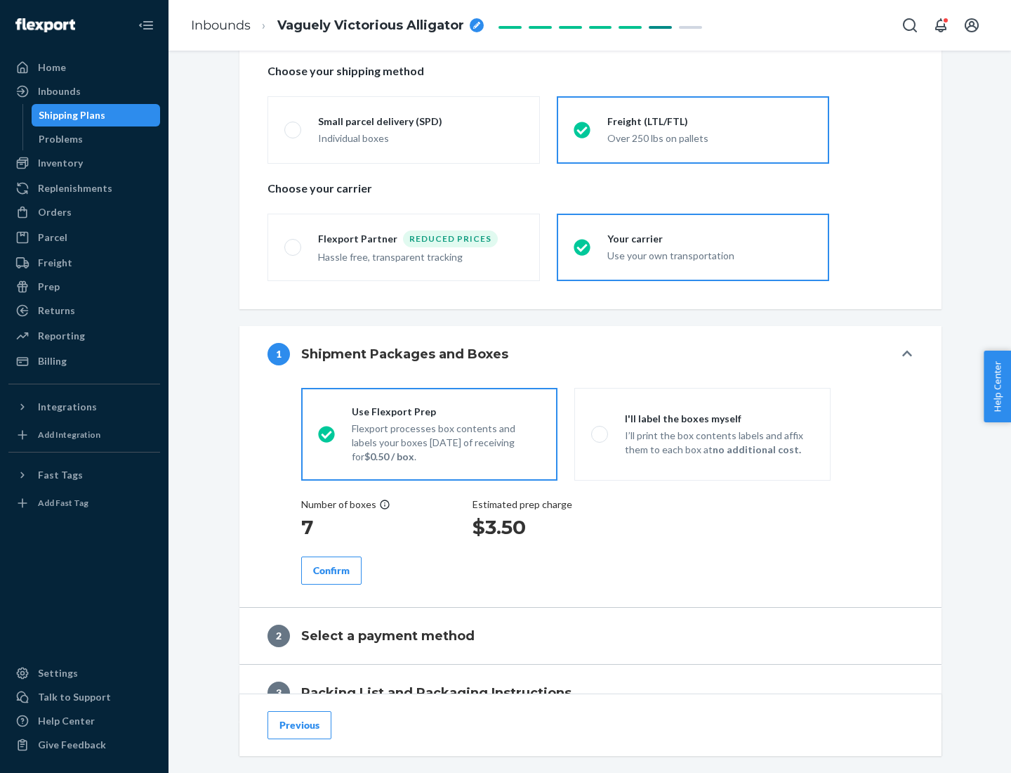
scroll to position [401, 0]
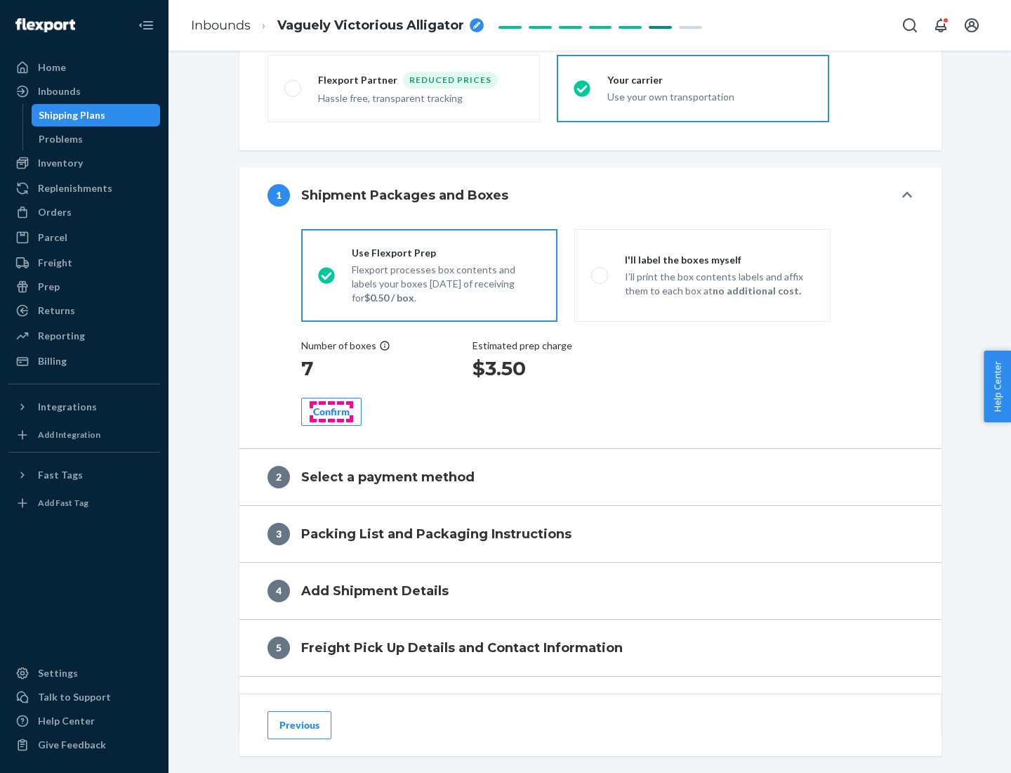
click at [332, 411] on div "Confirm" at bounding box center [331, 412] width 37 height 14
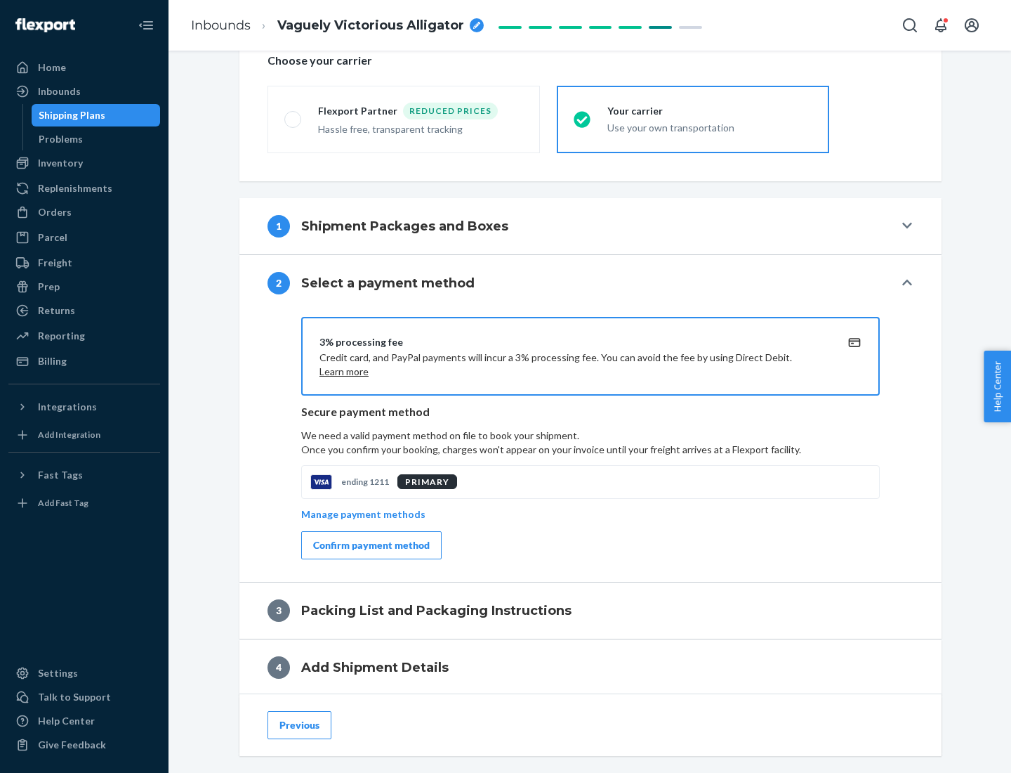
scroll to position [504, 0]
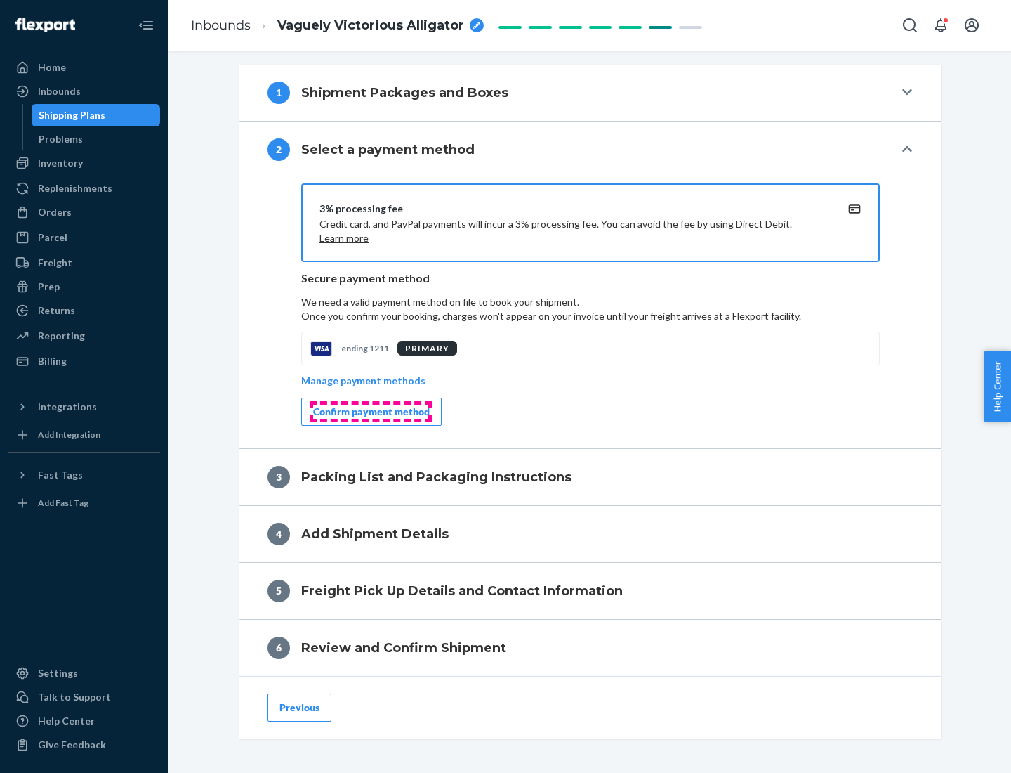
click at [370, 412] on div "Confirm payment method" at bounding box center [371, 412] width 117 height 14
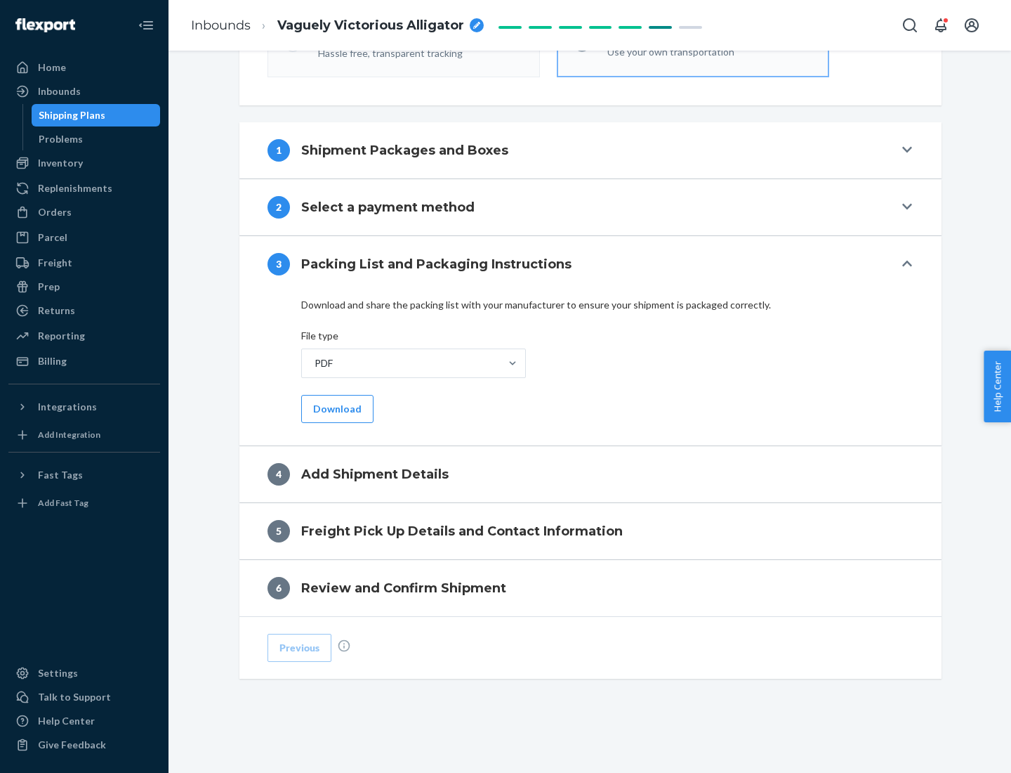
scroll to position [443, 0]
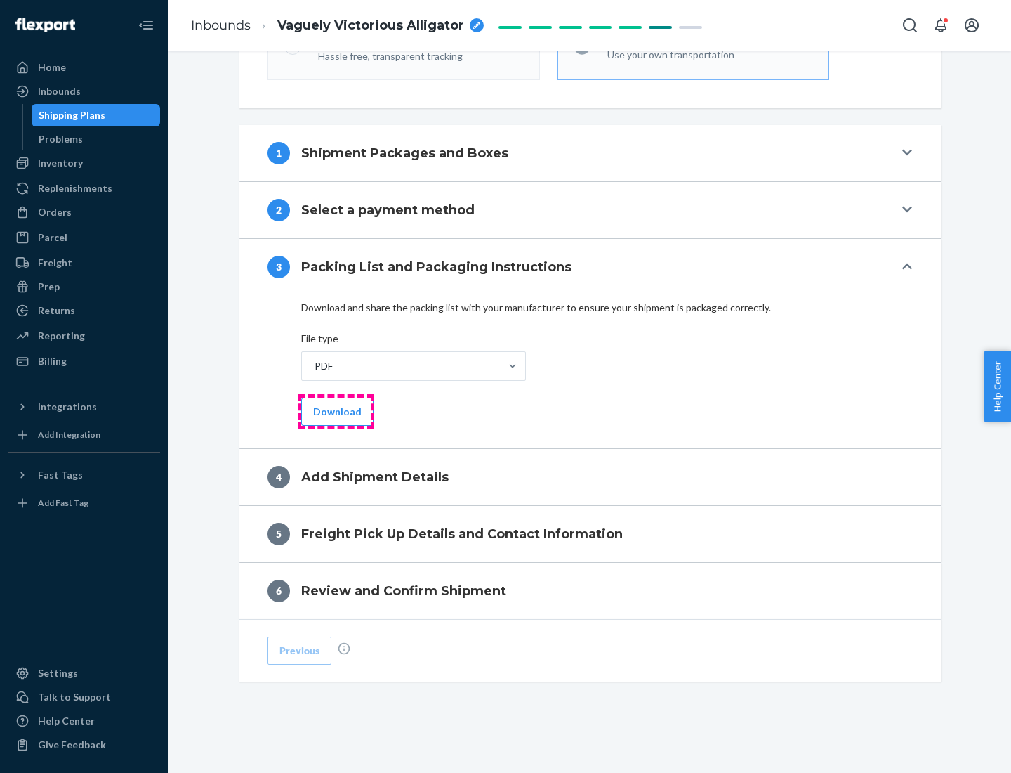
click at [336, 411] on button "Download" at bounding box center [337, 412] width 72 height 28
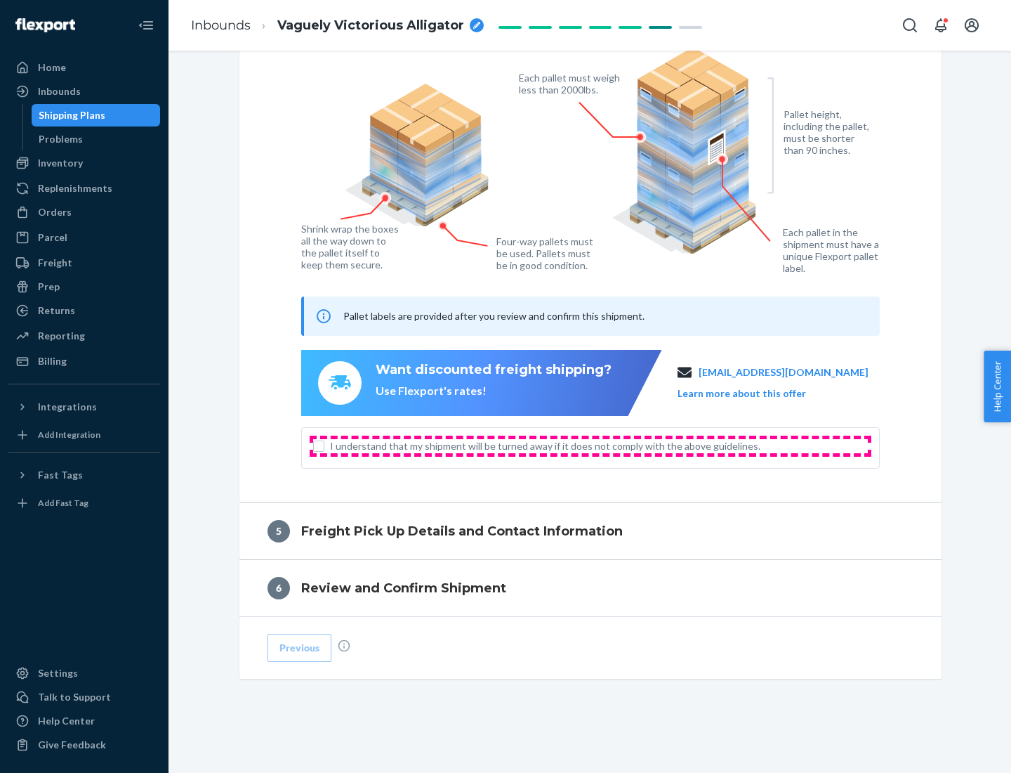
click at [591, 445] on span "I understand that my shipment will be turned away if it does not comply with th…" at bounding box center [599, 446] width 538 height 14
click at [324, 445] on input "I understand that my shipment will be turned away if it does not comply with th…" at bounding box center [318, 445] width 11 height 11
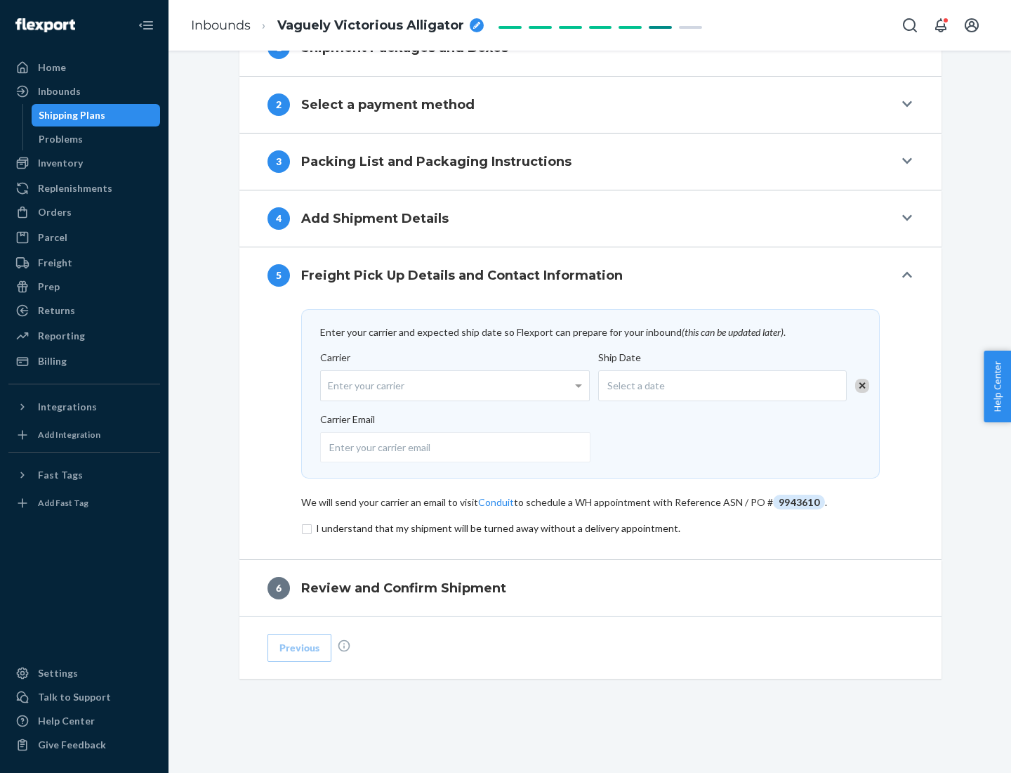
scroll to position [549, 0]
click at [591, 527] on input "checkbox" at bounding box center [590, 528] width 579 height 17
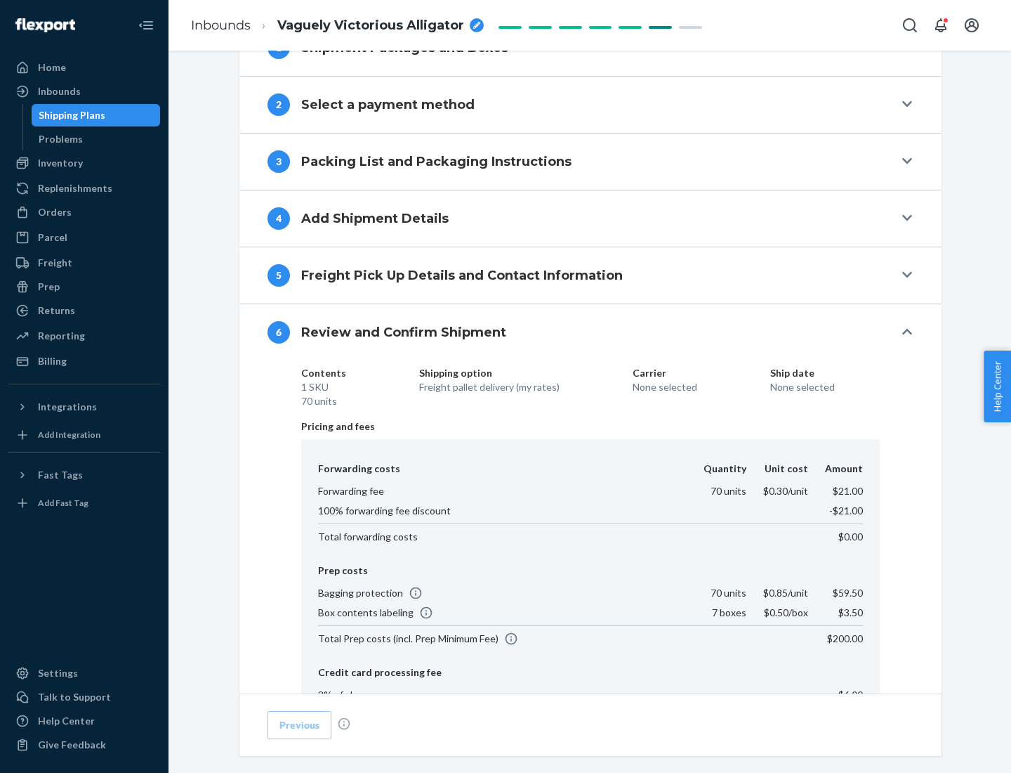
scroll to position [749, 0]
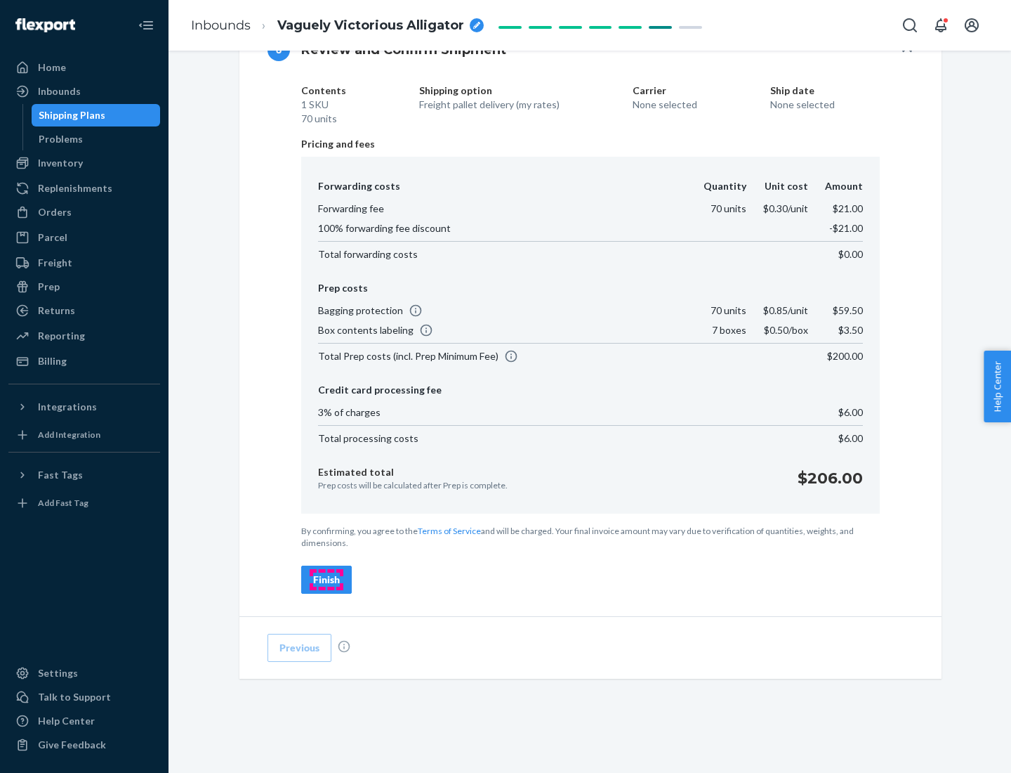
click at [327, 579] on div "Finish" at bounding box center [326, 579] width 27 height 14
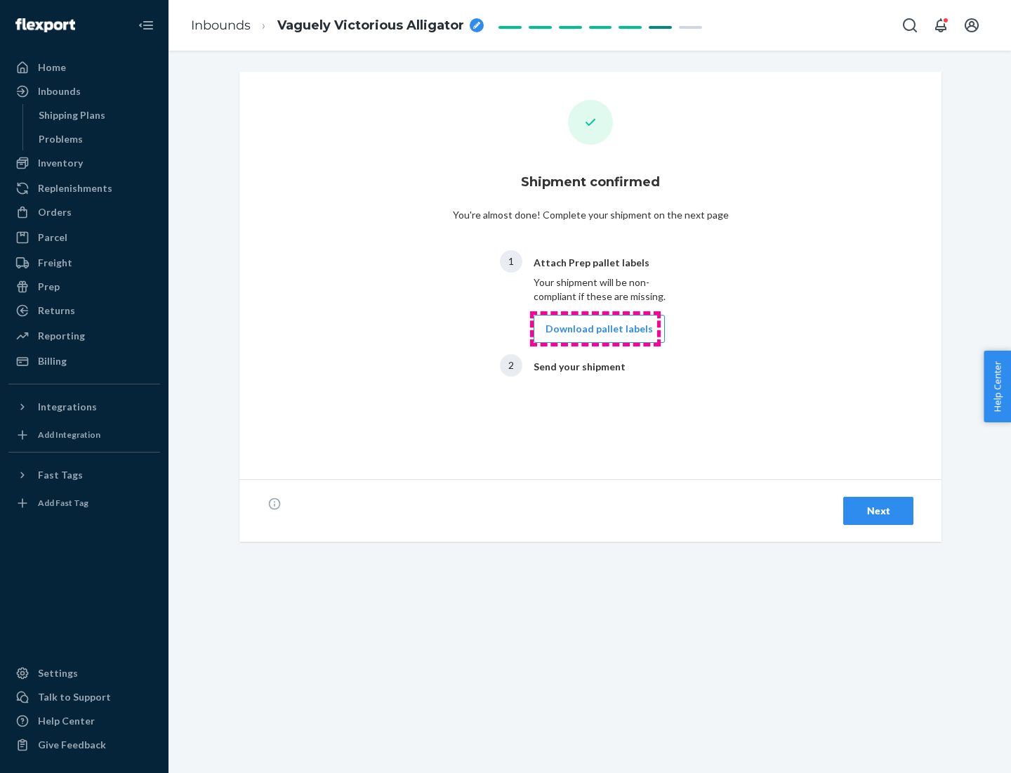
click at [596, 329] on button "Download pallet labels" at bounding box center [599, 329] width 131 height 28
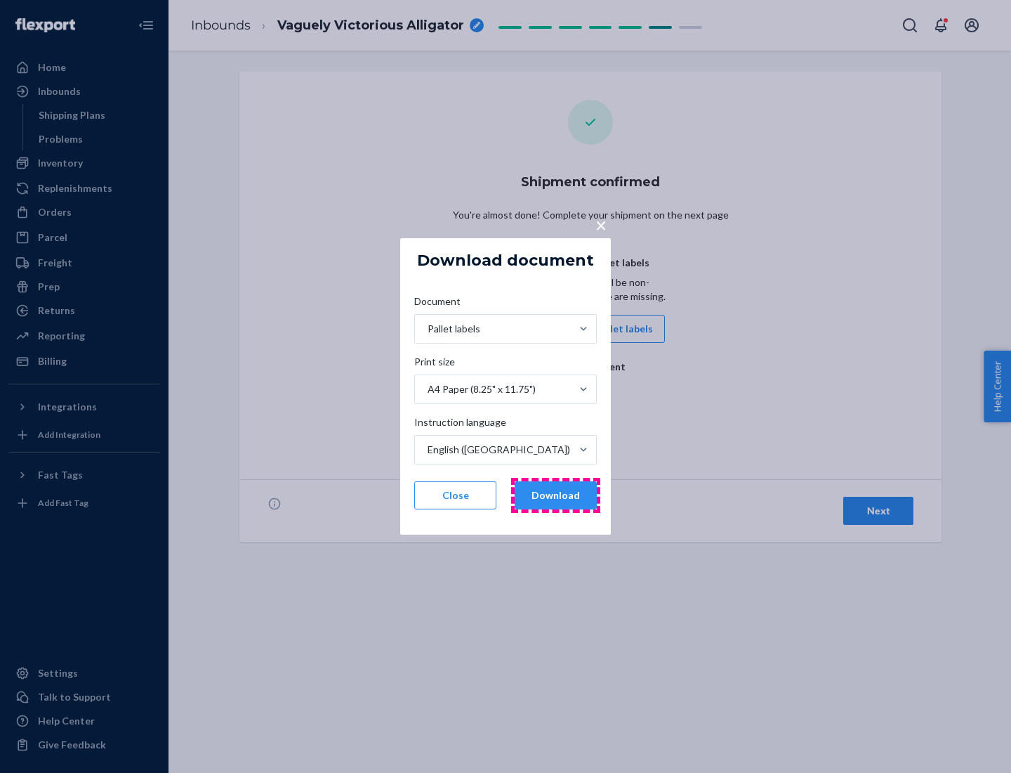
click at [556, 495] on button "Download" at bounding box center [556, 495] width 82 height 28
click at [601, 224] on span "×" at bounding box center [601, 225] width 11 height 24
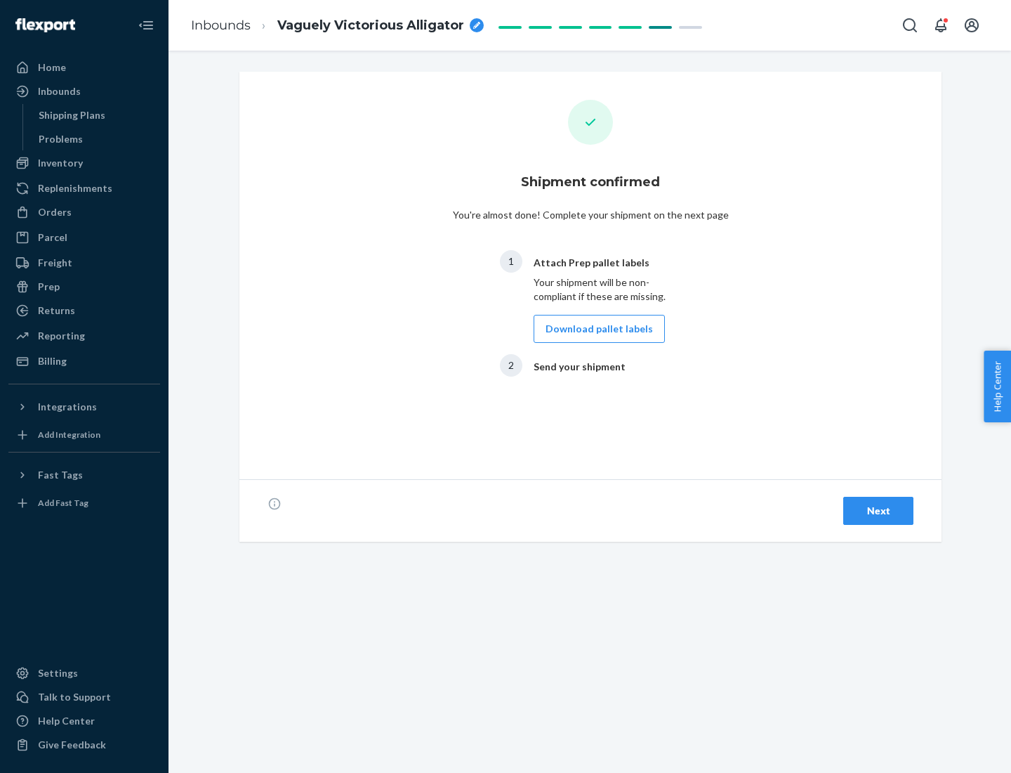
click at [879, 511] on div "Next" at bounding box center [878, 511] width 46 height 14
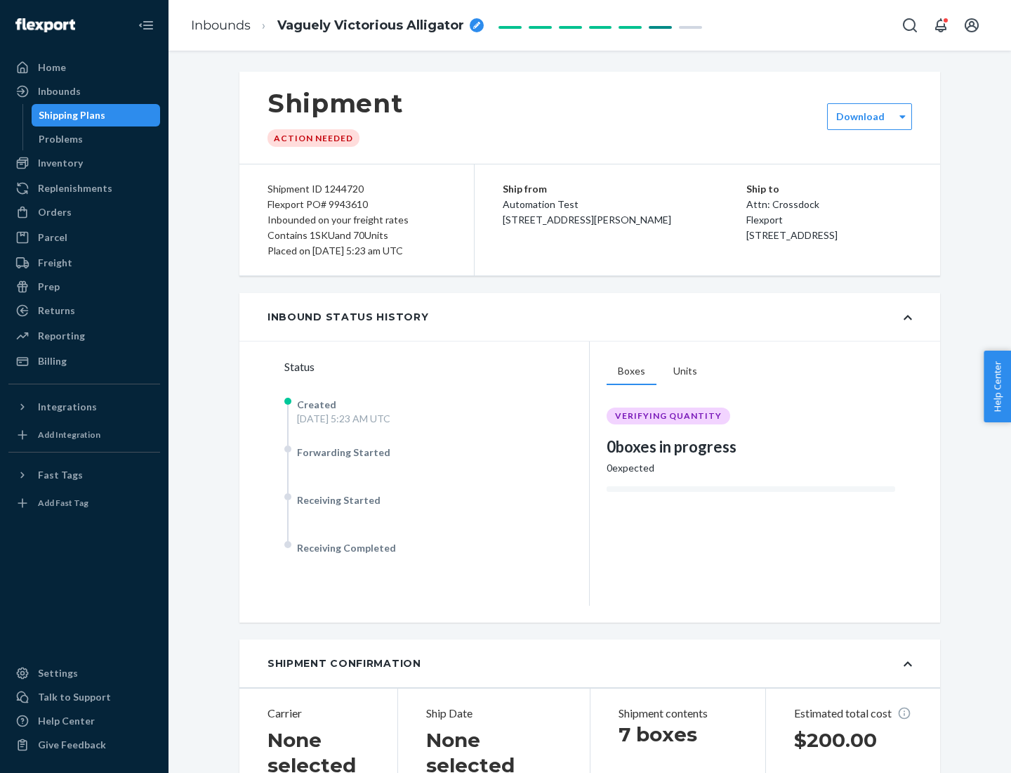
scroll to position [301, 0]
